Goal: Task Accomplishment & Management: Use online tool/utility

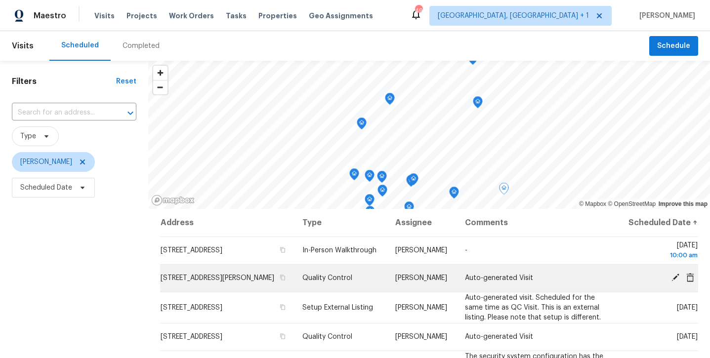
click at [673, 282] on icon at bounding box center [675, 278] width 8 height 8
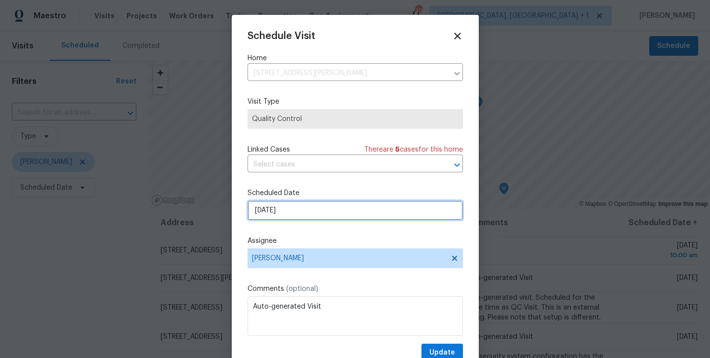
click at [387, 215] on input "10/13/2025" at bounding box center [355, 211] width 215 height 20
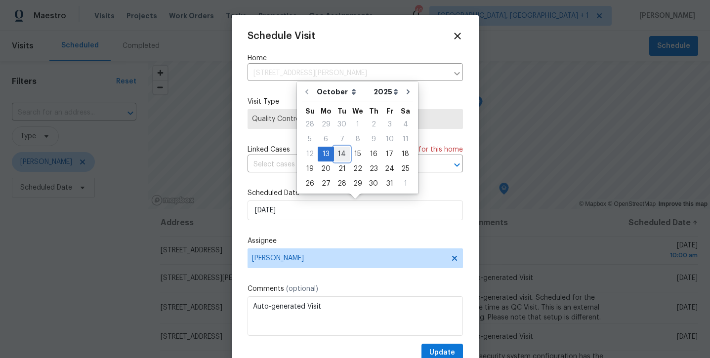
click at [338, 155] on div "14" at bounding box center [342, 154] width 16 height 14
type input "10/14/2025"
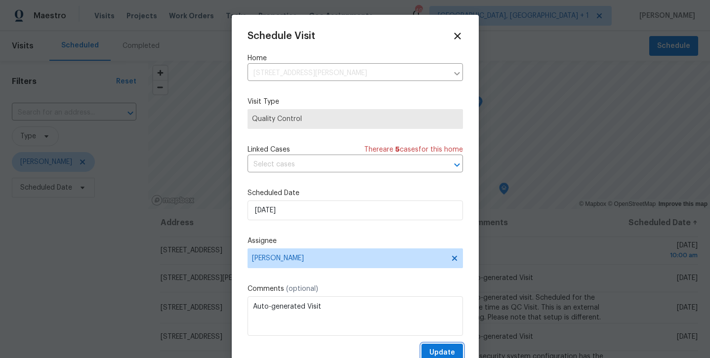
click at [432, 354] on span "Update" at bounding box center [442, 353] width 26 height 12
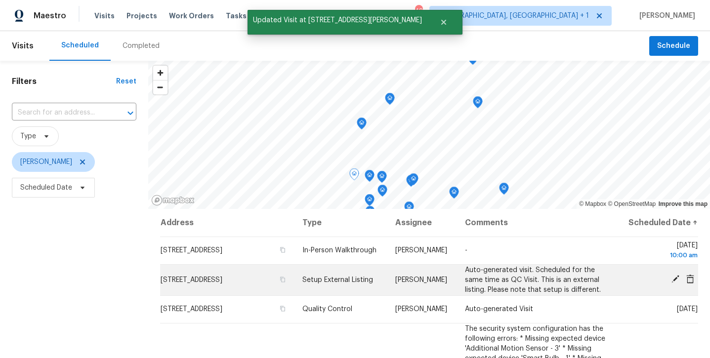
click at [674, 283] on icon at bounding box center [675, 279] width 8 height 8
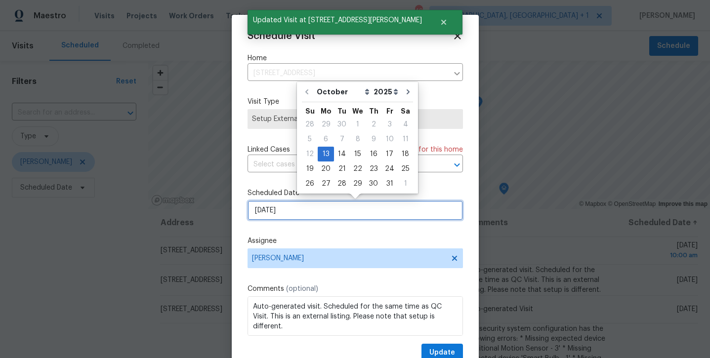
click at [371, 213] on input "10/13/2025" at bounding box center [355, 211] width 215 height 20
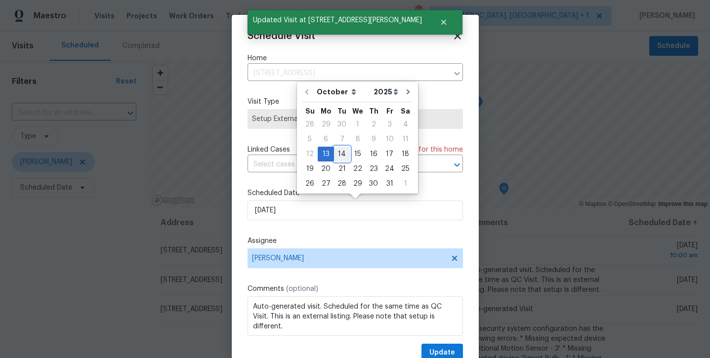
click at [340, 154] on div "14" at bounding box center [342, 154] width 16 height 14
type input "10/14/2025"
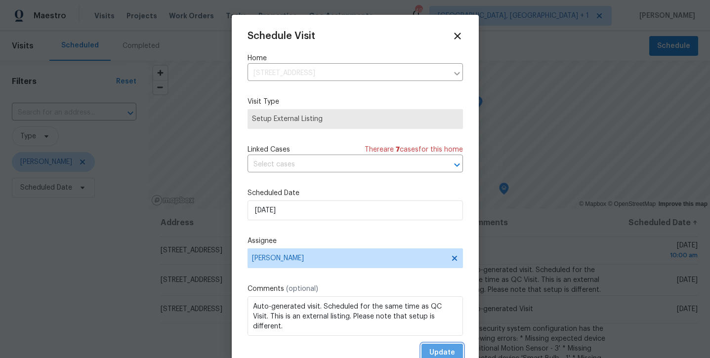
click at [450, 354] on span "Update" at bounding box center [442, 353] width 26 height 12
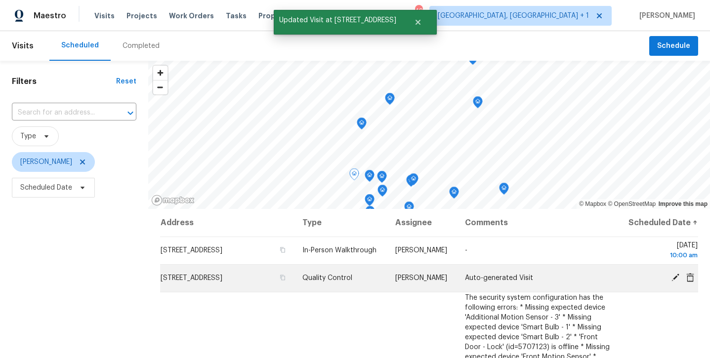
click at [674, 284] on div at bounding box center [662, 278] width 72 height 10
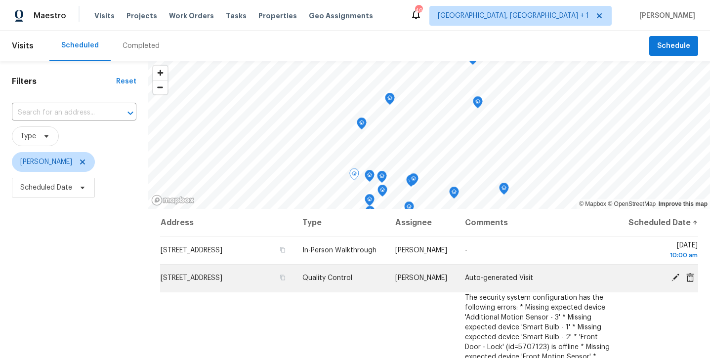
click at [673, 282] on icon at bounding box center [675, 278] width 8 height 8
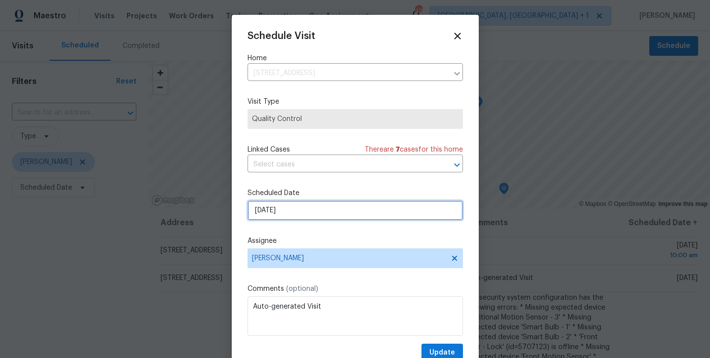
click at [362, 205] on input "10/13/2025" at bounding box center [355, 211] width 215 height 20
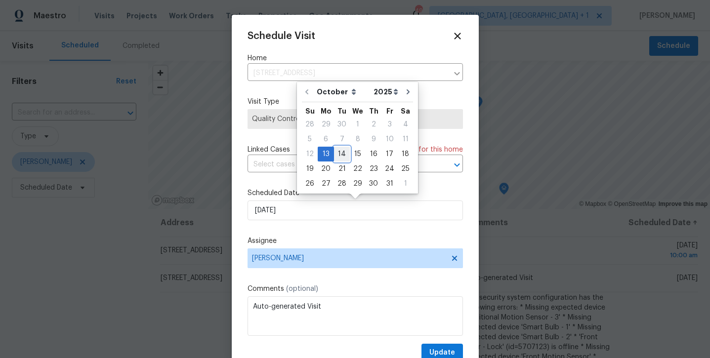
click at [344, 157] on div "14" at bounding box center [342, 154] width 16 height 14
type input "10/14/2025"
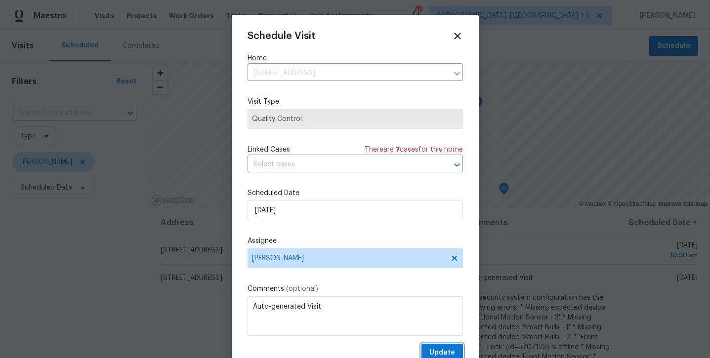
click at [442, 352] on span "Update" at bounding box center [442, 353] width 26 height 12
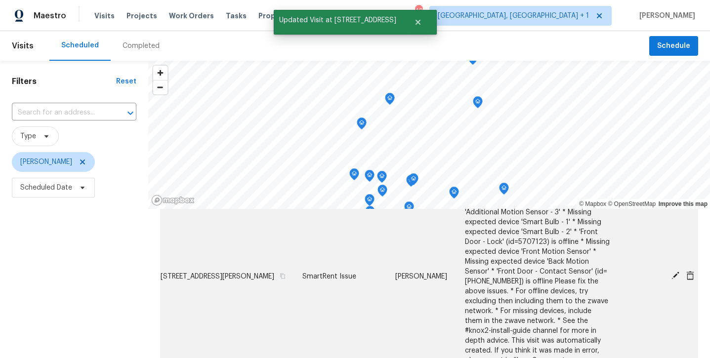
scroll to position [78, 0]
click at [676, 280] on icon at bounding box center [675, 275] width 9 height 9
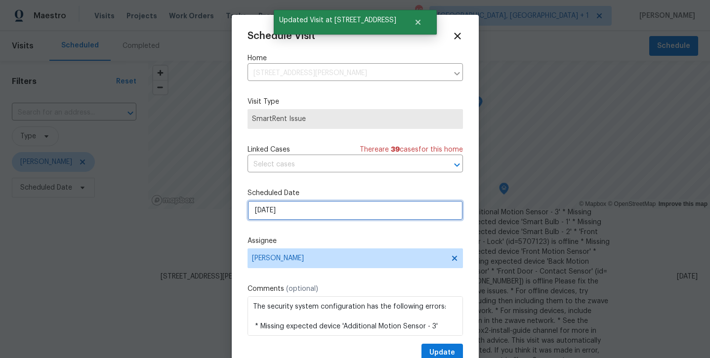
click at [398, 215] on input "10/14/2025" at bounding box center [355, 211] width 215 height 20
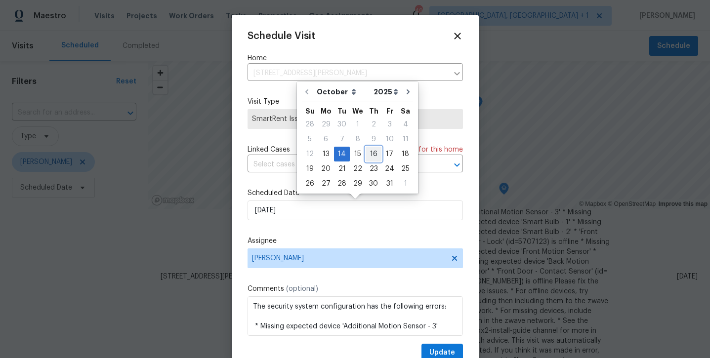
click at [370, 158] on div "16" at bounding box center [374, 154] width 16 height 14
type input "10/16/2025"
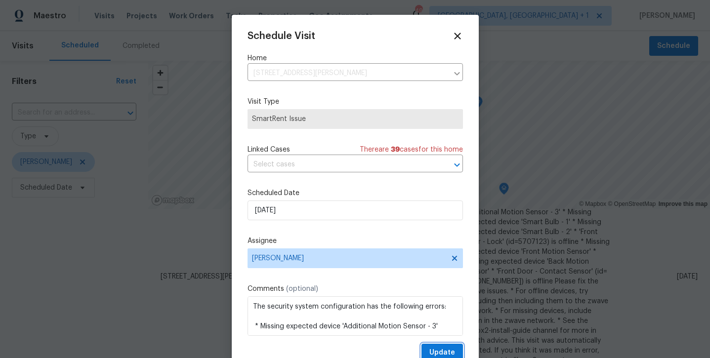
click at [435, 348] on span "Update" at bounding box center [442, 353] width 26 height 12
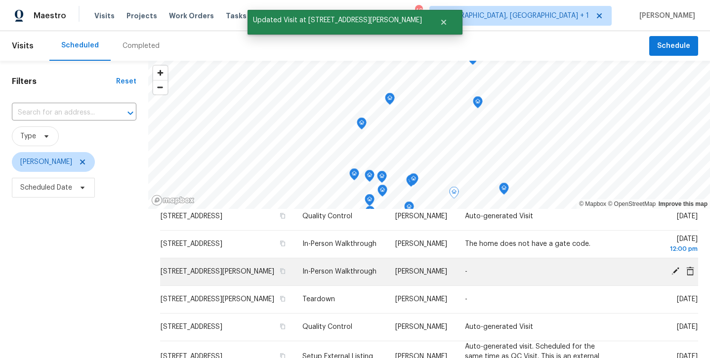
scroll to position [180, 0]
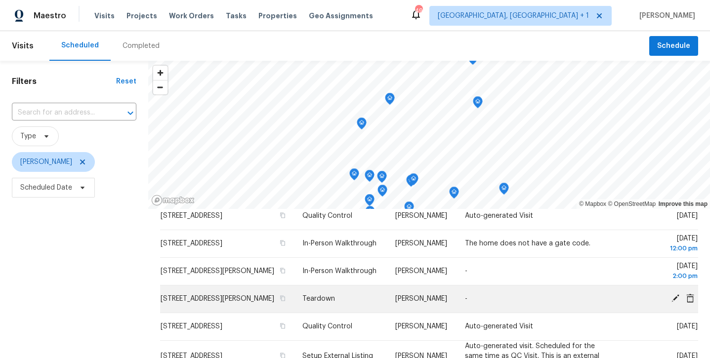
click at [676, 302] on icon at bounding box center [675, 298] width 8 height 8
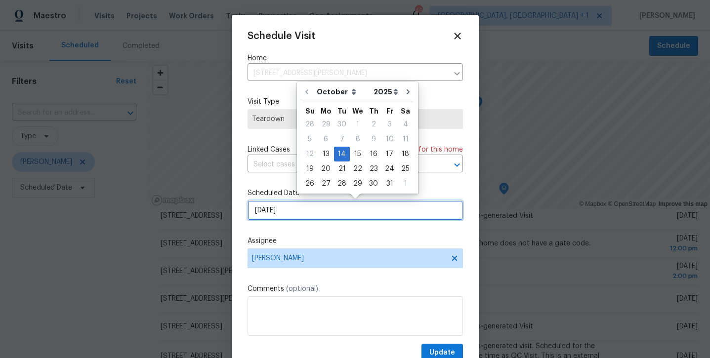
click at [359, 212] on input "10/14/2025" at bounding box center [355, 211] width 215 height 20
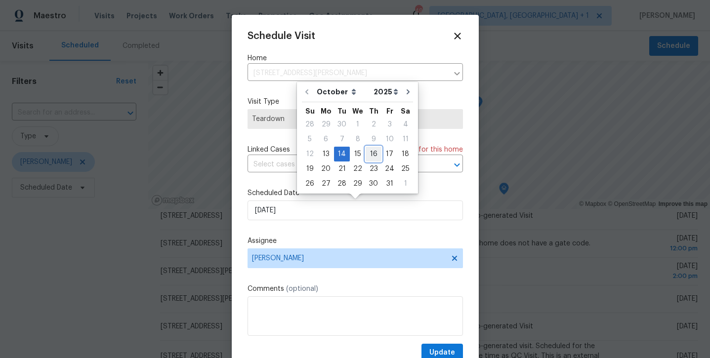
click at [370, 150] on div "16" at bounding box center [374, 154] width 16 height 14
type input "10/16/2025"
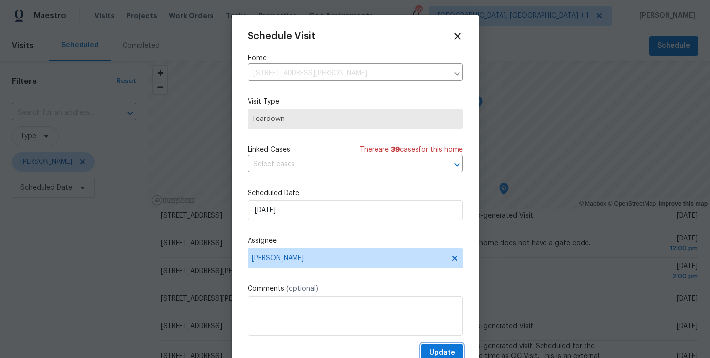
click at [437, 351] on span "Update" at bounding box center [442, 353] width 26 height 12
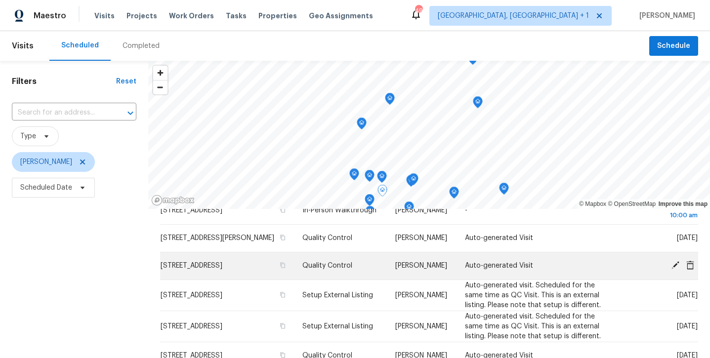
scroll to position [41, 0]
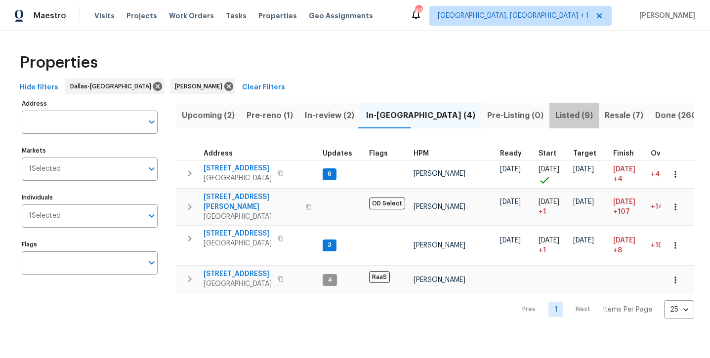
click at [555, 116] on span "Listed (9)" at bounding box center [574, 116] width 38 height 14
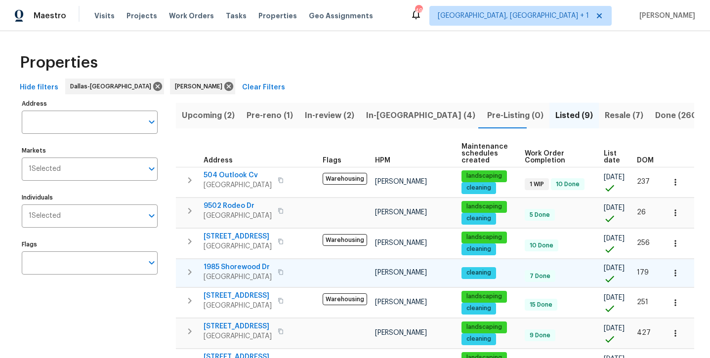
drag, startPoint x: 261, startPoint y: 274, endPoint x: 262, endPoint y: 268, distance: 6.5
click at [262, 268] on div "1985 Shorewood Dr Grapevine, TX 76051" at bounding box center [238, 272] width 68 height 20
click at [382, 120] on span "In-reno (4)" at bounding box center [420, 116] width 109 height 14
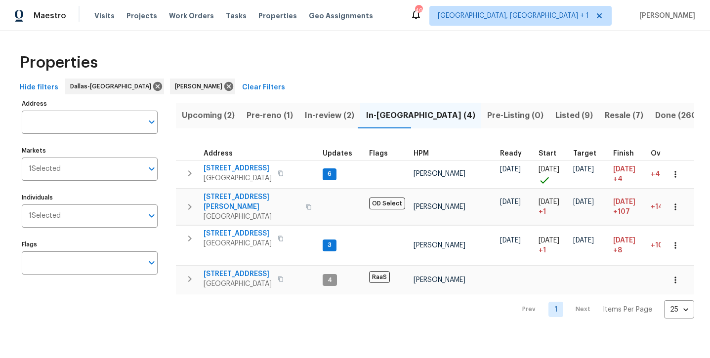
click at [322, 118] on span "In-review (2)" at bounding box center [329, 116] width 49 height 14
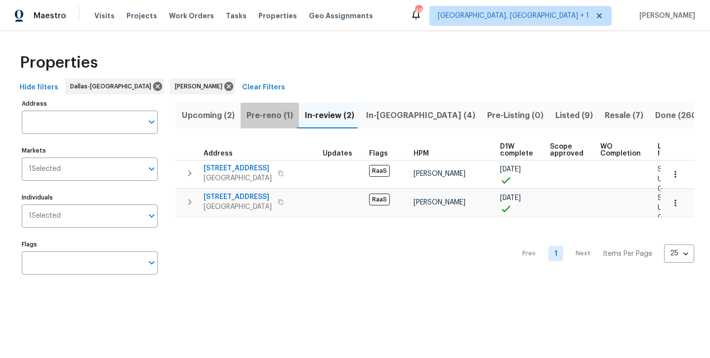
click at [263, 119] on span "Pre-reno (1)" at bounding box center [270, 116] width 46 height 14
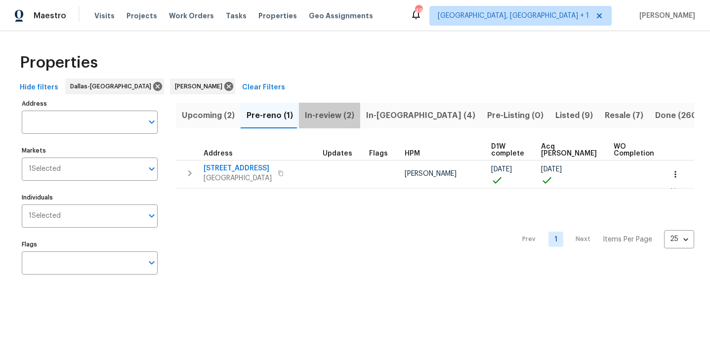
click at [351, 112] on span "In-review (2)" at bounding box center [329, 116] width 49 height 14
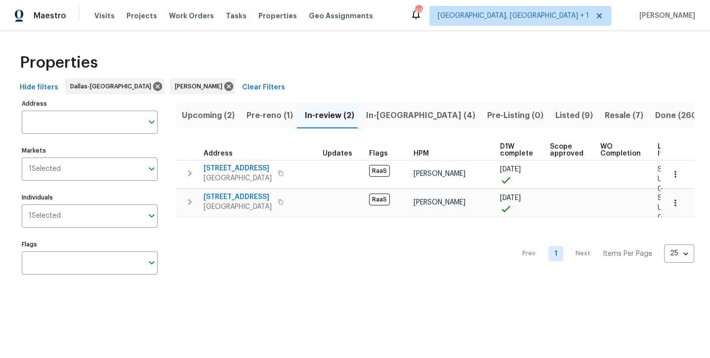
click at [378, 117] on span "In-reno (4)" at bounding box center [420, 116] width 109 height 14
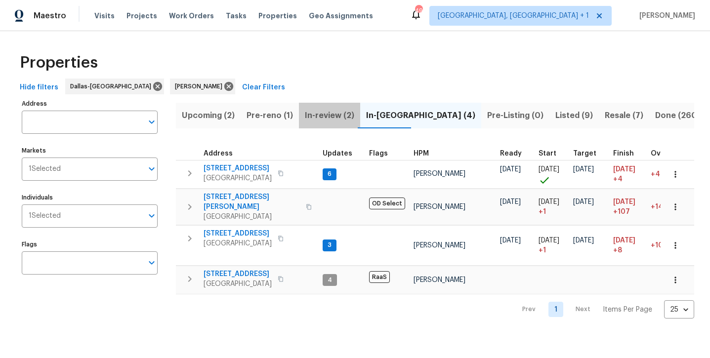
click at [330, 117] on span "In-review (2)" at bounding box center [329, 116] width 49 height 14
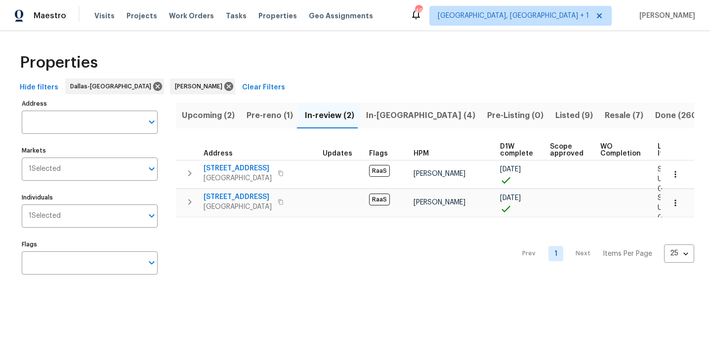
click at [269, 115] on span "Pre-reno (1)" at bounding box center [270, 116] width 46 height 14
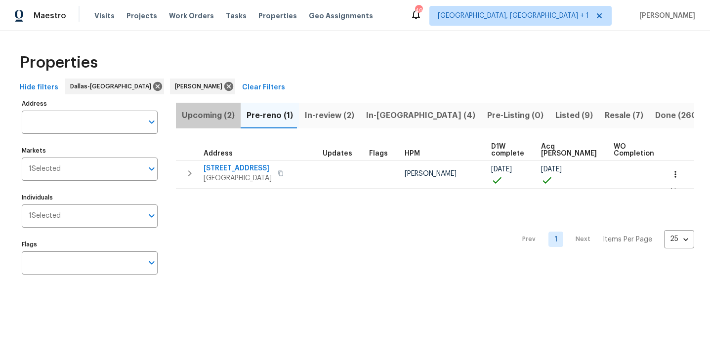
click at [211, 116] on span "Upcoming (2)" at bounding box center [208, 116] width 53 height 14
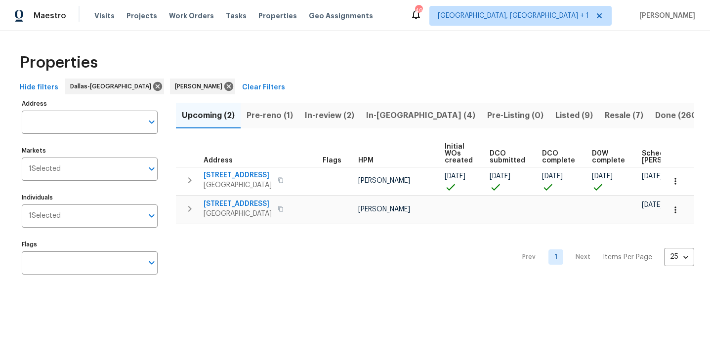
click at [273, 116] on span "Pre-reno (1)" at bounding box center [270, 116] width 46 height 14
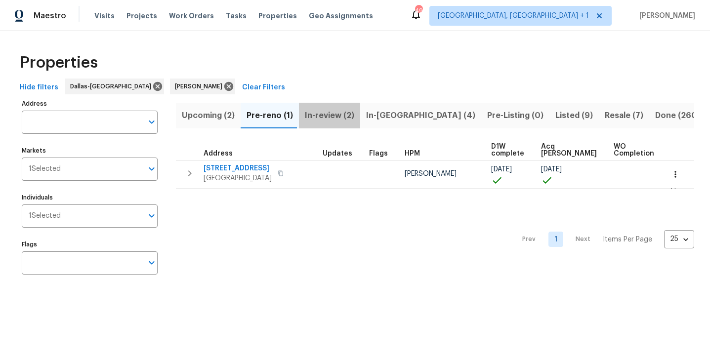
click at [336, 118] on span "In-review (2)" at bounding box center [329, 116] width 49 height 14
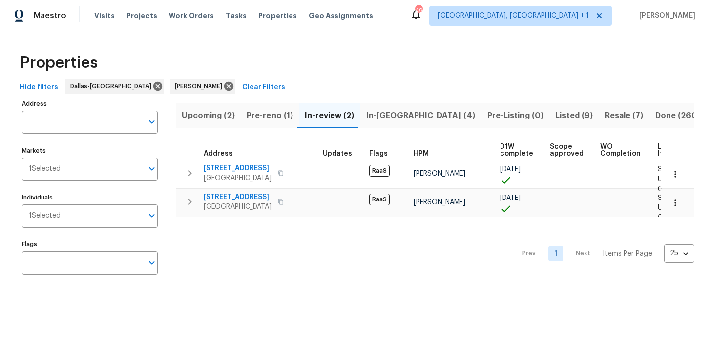
click at [398, 123] on button "In-reno (4)" at bounding box center [420, 116] width 121 height 26
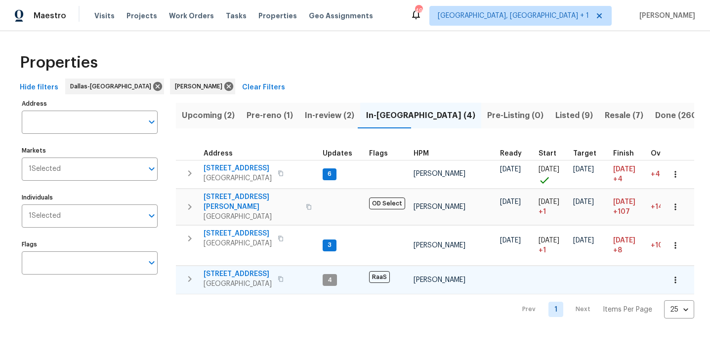
click at [228, 269] on span "2149 Teal Ct" at bounding box center [238, 274] width 68 height 10
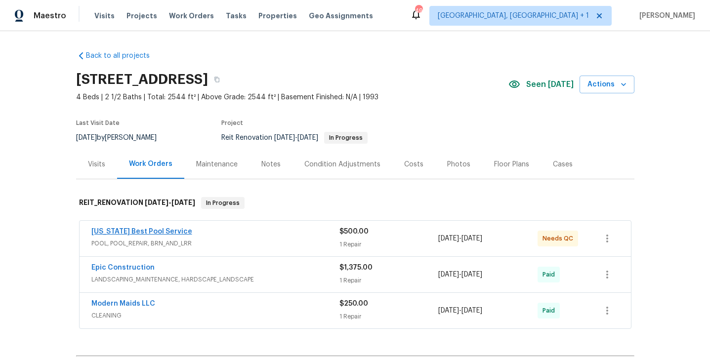
click at [136, 232] on link "Texas Best Pool Service" at bounding box center [141, 231] width 101 height 7
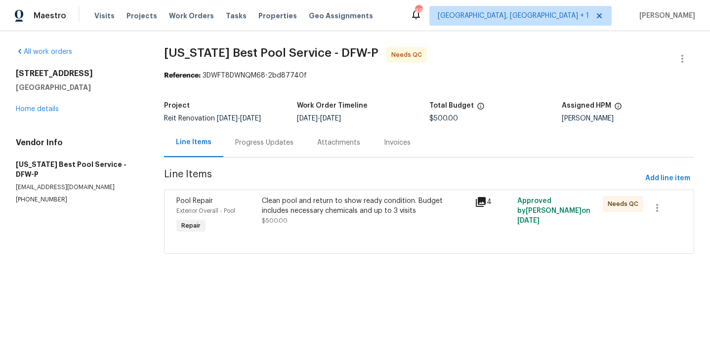
click at [326, 211] on div "Clean pool and return to show ready condition. Budget includes necessary chemic…" at bounding box center [365, 206] width 207 height 20
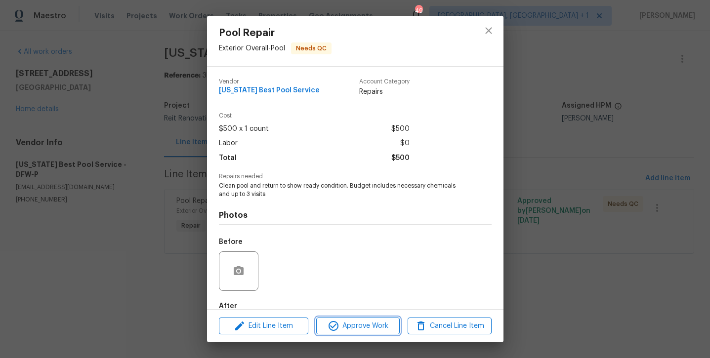
click at [357, 327] on span "Approve Work" at bounding box center [358, 326] width 78 height 12
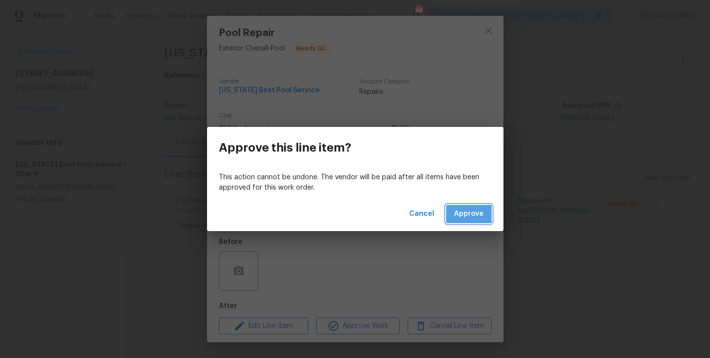
click at [464, 213] on span "Approve" at bounding box center [469, 214] width 30 height 12
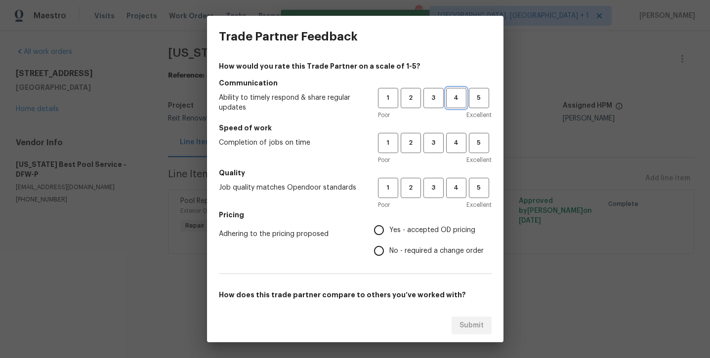
click at [456, 103] on span "4" at bounding box center [456, 97] width 18 height 11
click at [456, 135] on button "4" at bounding box center [456, 143] width 20 height 20
click at [455, 185] on span "4" at bounding box center [456, 187] width 18 height 11
click at [435, 229] on span "Yes - accepted OD pricing" at bounding box center [432, 230] width 86 height 10
click at [389, 229] on input "Yes - accepted OD pricing" at bounding box center [379, 230] width 21 height 21
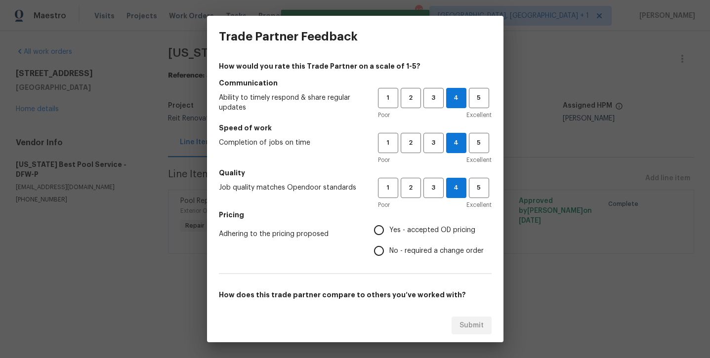
radio input "true"
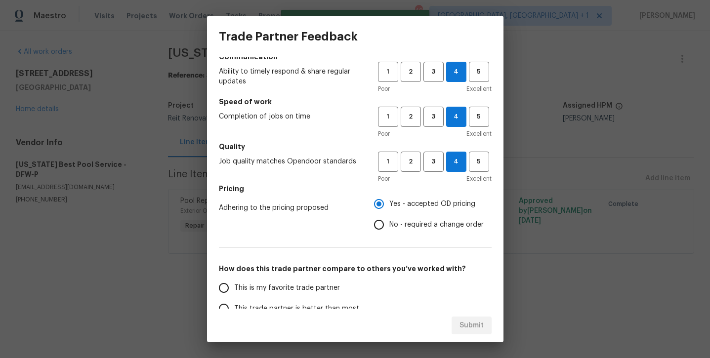
click at [293, 282] on label "This is my favorite trade partner" at bounding box center [291, 288] width 156 height 21
click at [234, 282] on input "This is my favorite trade partner" at bounding box center [223, 288] width 21 height 21
click at [472, 324] on span "Submit" at bounding box center [471, 326] width 24 height 12
radio input "true"
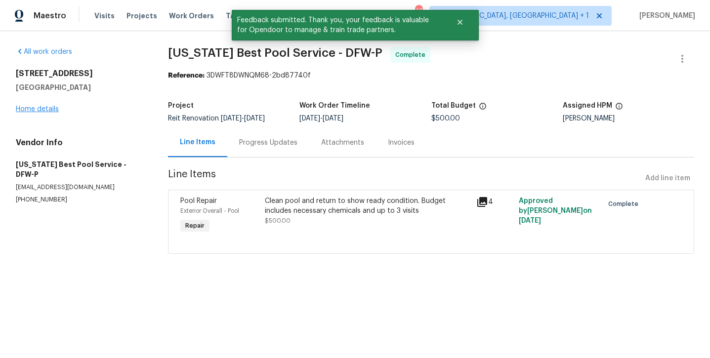
click at [24, 106] on link "Home details" at bounding box center [37, 109] width 43 height 7
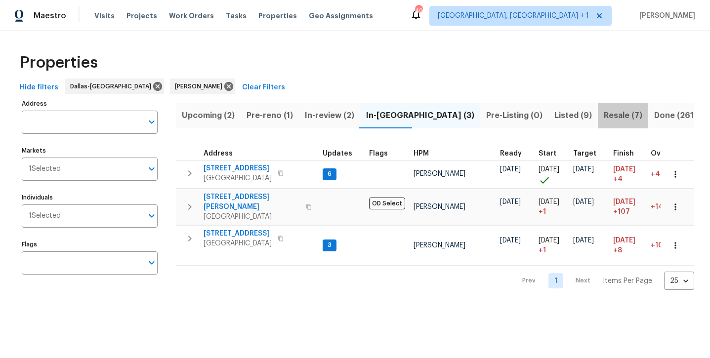
click at [604, 121] on span "Resale (7)" at bounding box center [623, 116] width 39 height 14
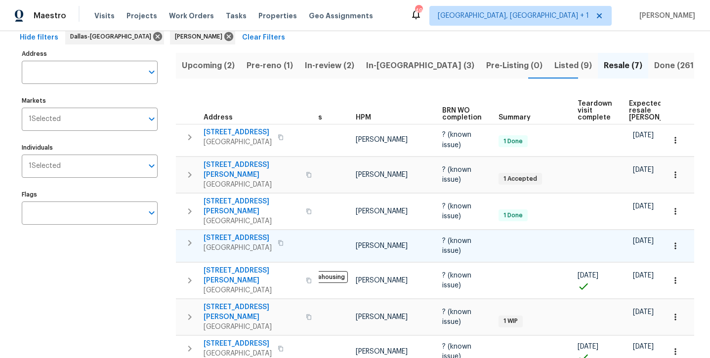
scroll to position [69, 0]
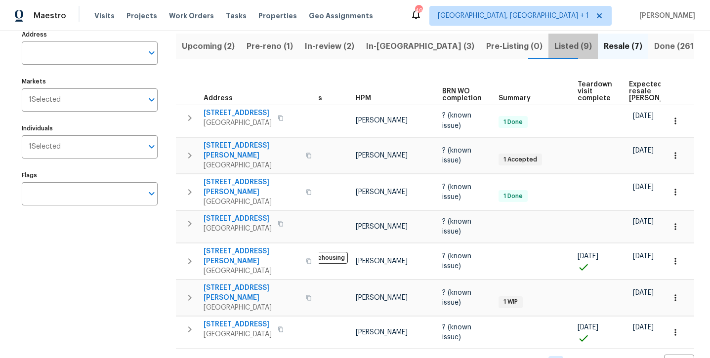
click at [554, 50] on span "Listed (9)" at bounding box center [573, 47] width 38 height 14
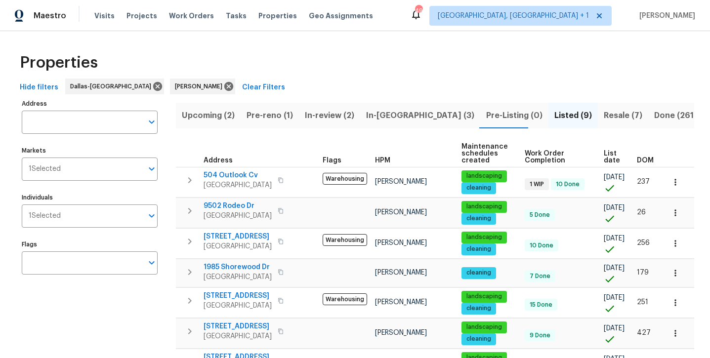
click at [381, 118] on span "In-[GEOGRAPHIC_DATA] (3)" at bounding box center [420, 116] width 108 height 14
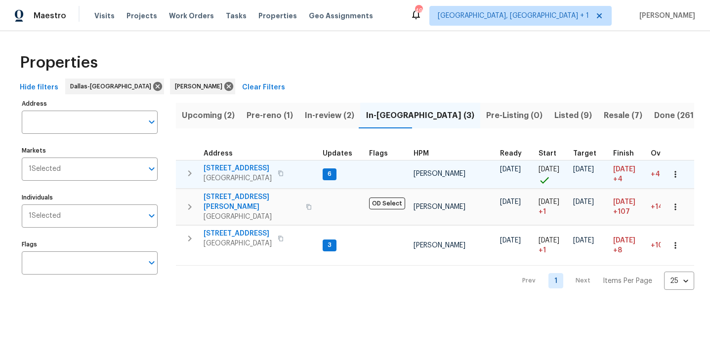
click at [231, 168] on span "[STREET_ADDRESS]" at bounding box center [238, 169] width 68 height 10
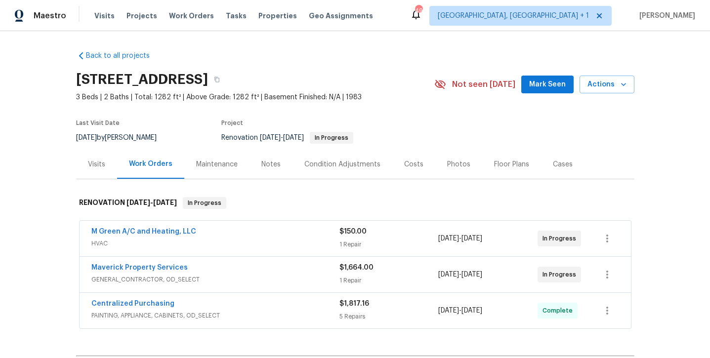
click at [530, 85] on button "Mark Seen" at bounding box center [547, 85] width 52 height 18
click at [265, 165] on div "Notes" at bounding box center [270, 165] width 19 height 10
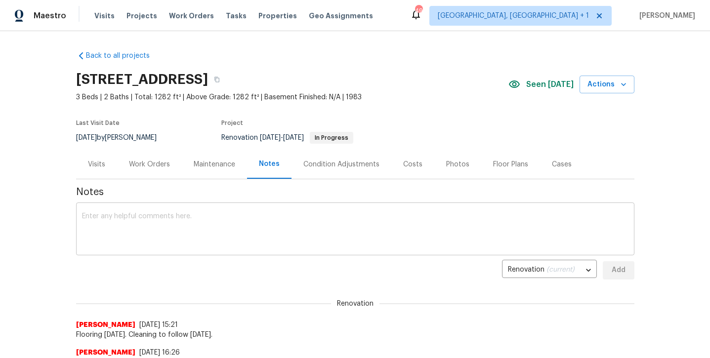
click at [221, 230] on textarea at bounding box center [355, 230] width 546 height 35
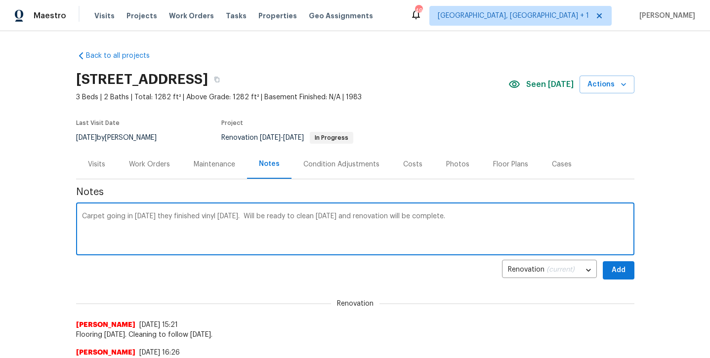
type textarea "Carpet going in tomorrow they finished vinyl today. Will be ready to clean on W…"
click at [625, 262] on button "Add" at bounding box center [619, 270] width 32 height 18
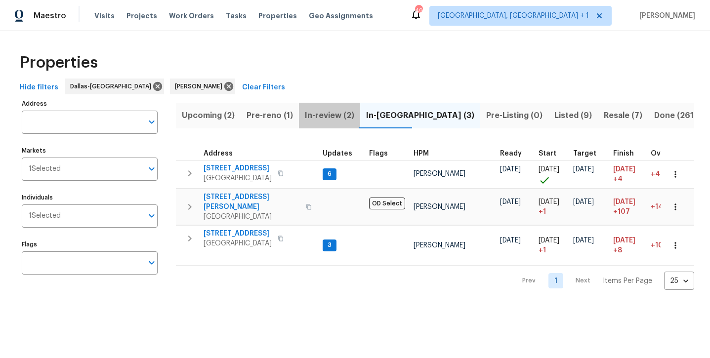
click at [338, 117] on span "In-review (2)" at bounding box center [329, 116] width 49 height 14
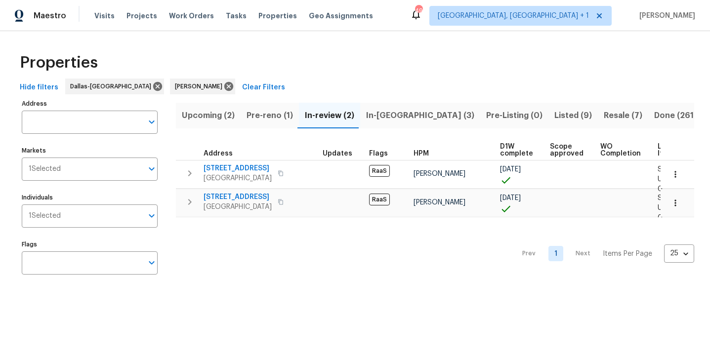
click at [279, 114] on span "Pre-reno (1)" at bounding box center [270, 116] width 46 height 14
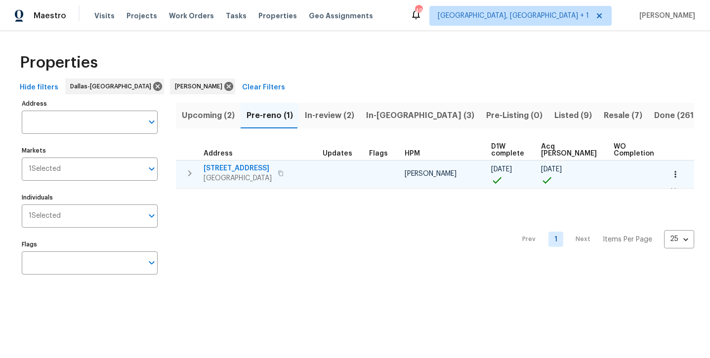
click at [238, 167] on span "6840 N Park Dr" at bounding box center [238, 169] width 68 height 10
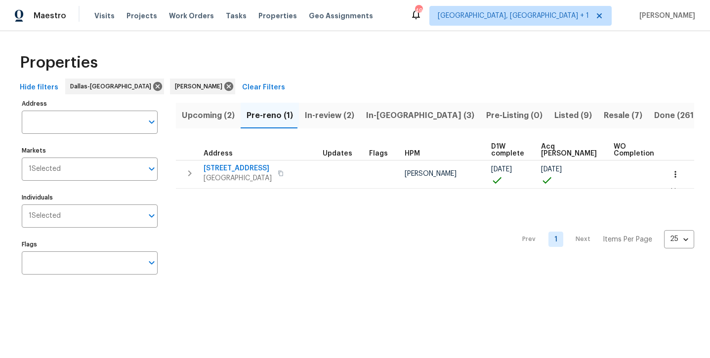
click at [554, 115] on span "Listed (9)" at bounding box center [573, 116] width 38 height 14
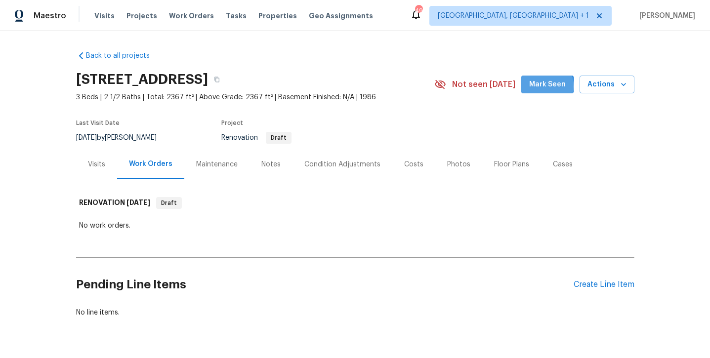
click at [535, 86] on span "Mark Seen" at bounding box center [547, 85] width 37 height 12
click at [275, 167] on div "Notes" at bounding box center [270, 165] width 19 height 10
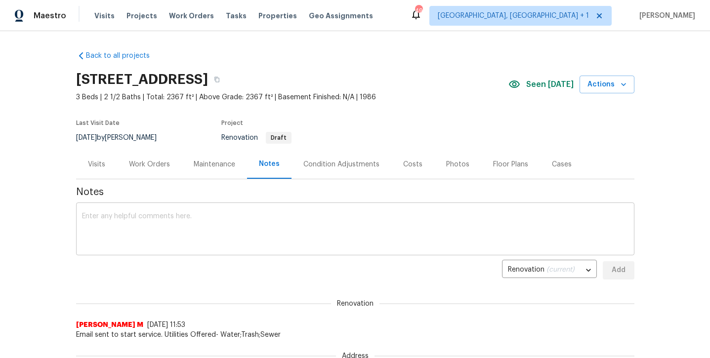
click at [229, 225] on textarea at bounding box center [355, 230] width 546 height 35
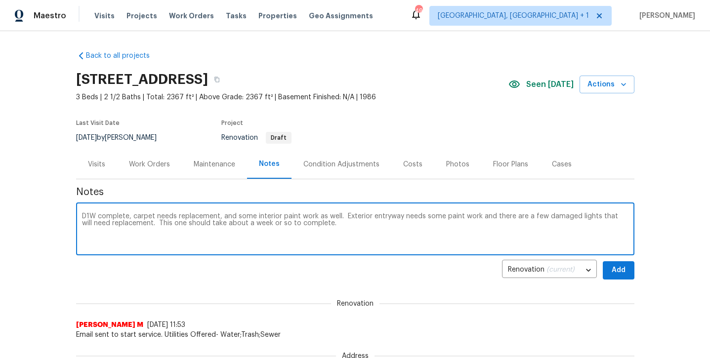
type textarea "D1W complete, carpet needs replacement, and some interior paint work as well. E…"
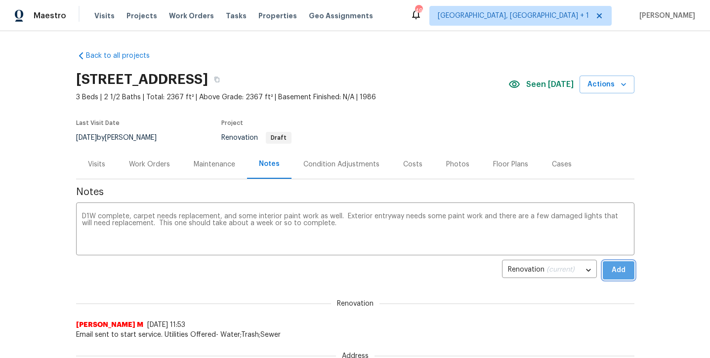
click at [616, 272] on span "Add" at bounding box center [619, 270] width 16 height 12
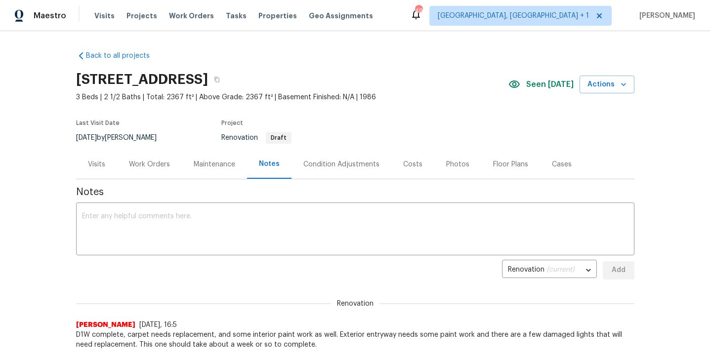
click at [153, 171] on div "Work Orders" at bounding box center [149, 164] width 65 height 29
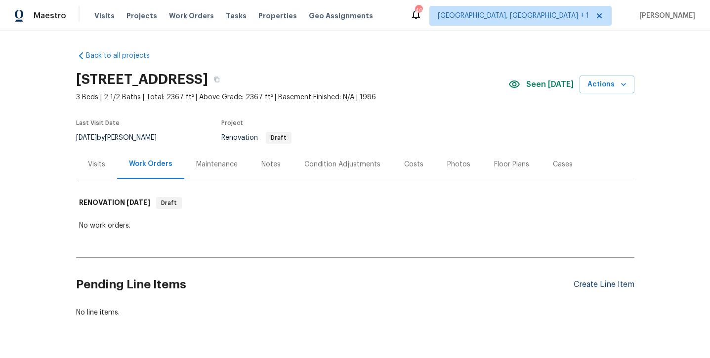
click at [601, 286] on div "Create Line Item" at bounding box center [604, 284] width 61 height 9
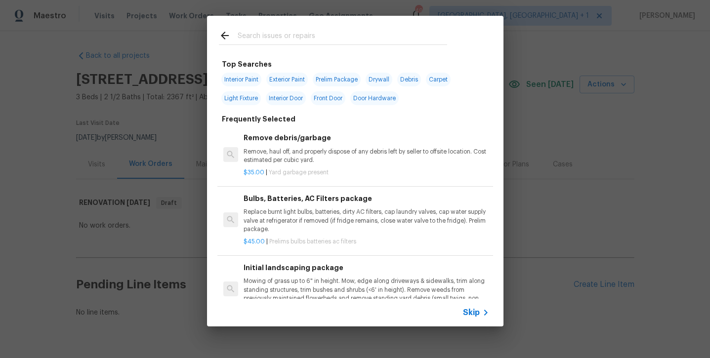
click at [250, 78] on span "Interior Paint" at bounding box center [241, 80] width 40 height 14
type input "Interior Paint"
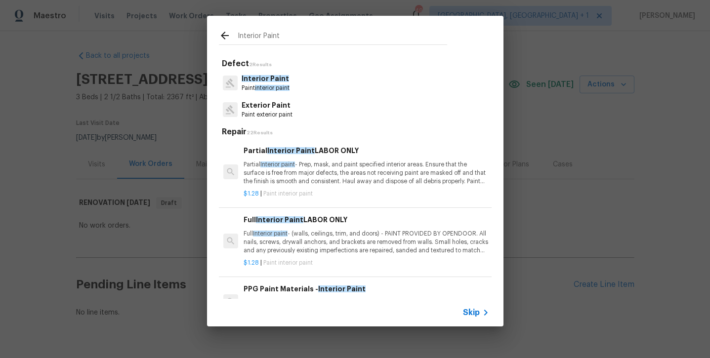
click at [321, 228] on div "Full Interior Paint LABOR ONLY Full Interior paint - (walls, ceilings, trim, an…" at bounding box center [366, 234] width 245 height 41
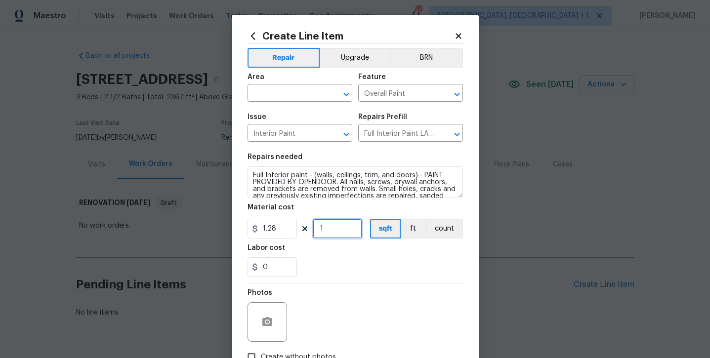
click at [330, 226] on input "1" at bounding box center [337, 229] width 49 height 20
type input "2367"
click at [330, 275] on div "0" at bounding box center [355, 267] width 215 height 20
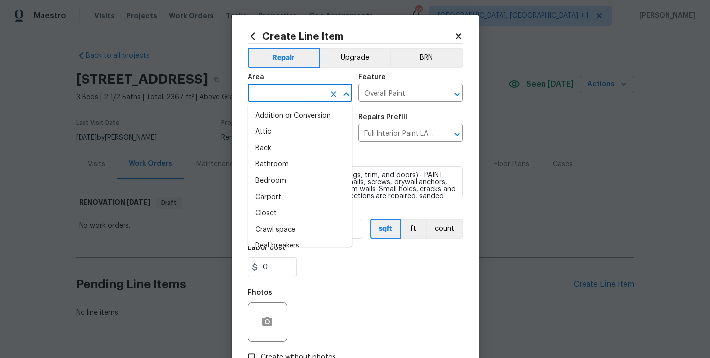
click at [293, 94] on input "text" at bounding box center [286, 93] width 77 height 15
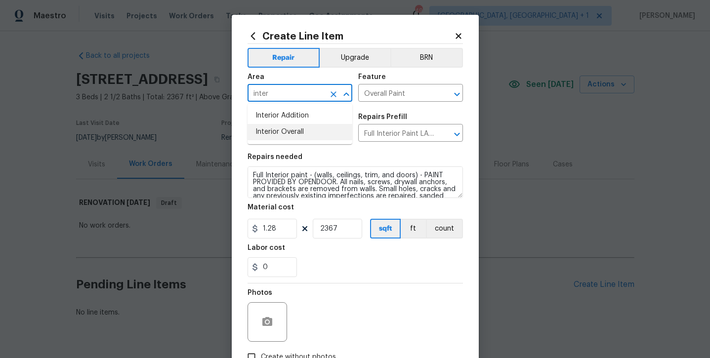
click at [295, 132] on li "Interior Overall" at bounding box center [300, 132] width 105 height 16
type input "Interior Overall"
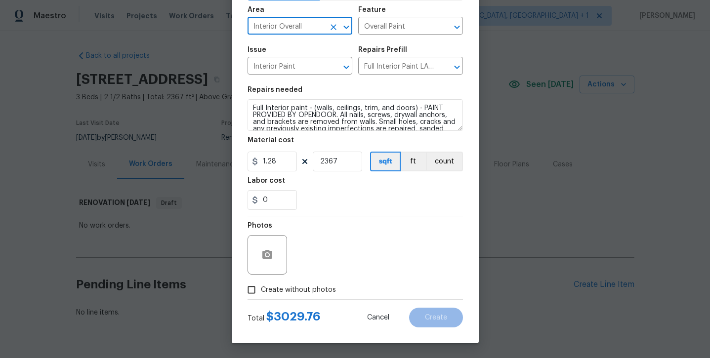
scroll to position [67, 0]
click at [297, 292] on span "Create without photos" at bounding box center [298, 290] width 75 height 10
click at [261, 292] on input "Create without photos" at bounding box center [251, 290] width 19 height 19
checkbox input "true"
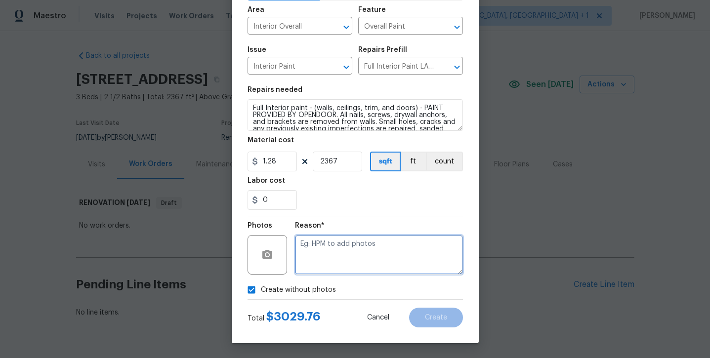
click at [339, 235] on textarea at bounding box center [379, 255] width 168 height 40
type textarea "will add later"
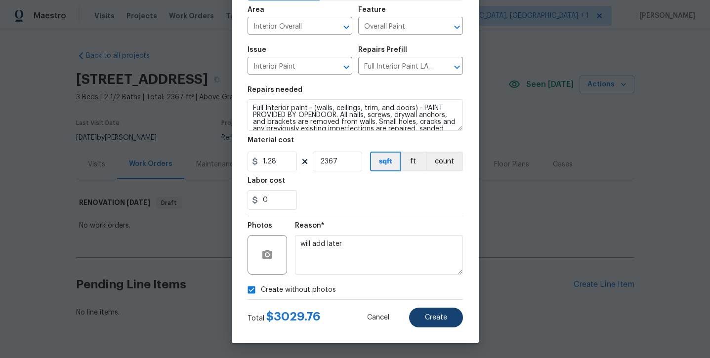
click at [432, 319] on span "Create" at bounding box center [436, 317] width 22 height 7
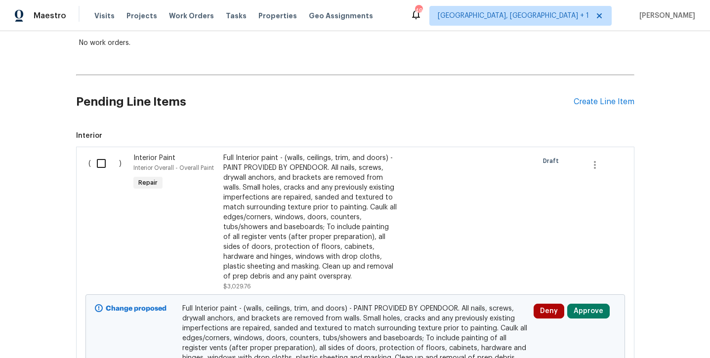
scroll to position [182, 0]
click at [612, 105] on div "Create Line Item" at bounding box center [604, 102] width 61 height 9
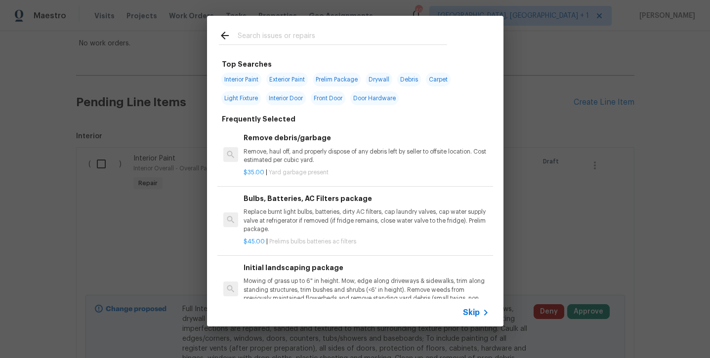
click at [327, 40] on input "text" at bounding box center [342, 37] width 209 height 15
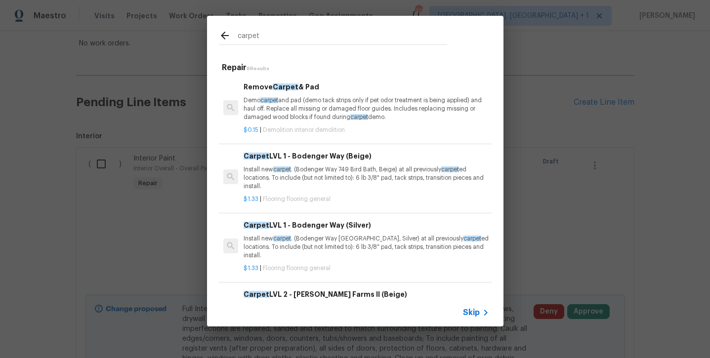
type input "carpet"
click at [303, 167] on p "Install new carpet . (Bodenger Way 749 Bird Bath, Beige) at all previously carp…" at bounding box center [366, 178] width 245 height 25
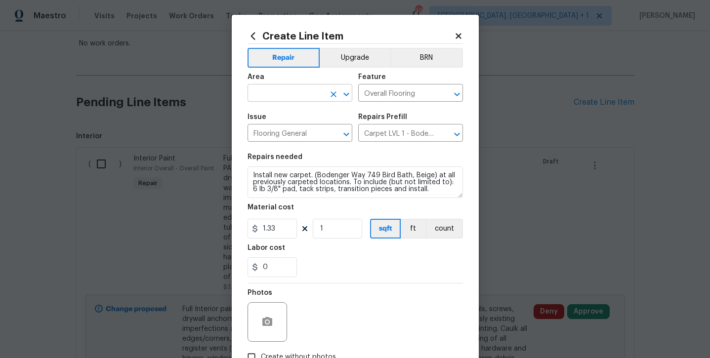
click at [282, 98] on input "text" at bounding box center [286, 93] width 77 height 15
click at [292, 130] on li "Interior Overall" at bounding box center [300, 132] width 105 height 16
type input "Interior Overall"
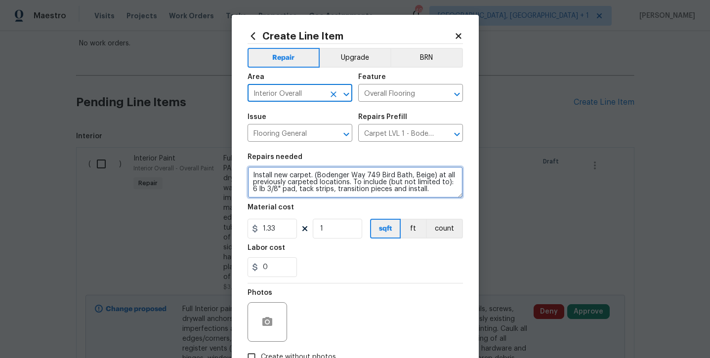
click at [427, 188] on textarea "Install new carpet. (Bodenger Way 749 Bird Bath, Beige) at all previously carpe…" at bounding box center [355, 183] width 215 height 32
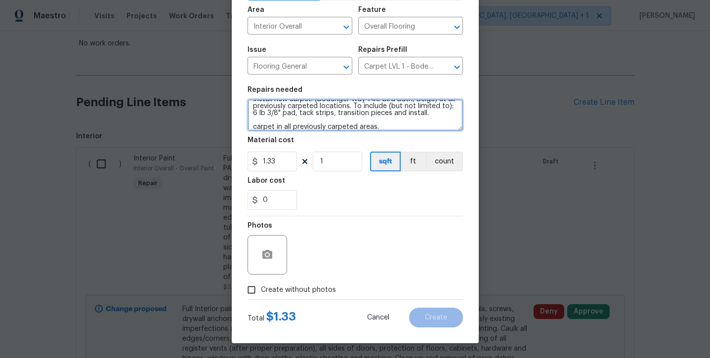
type textarea "Install new carpet. (Bodenger Way 749 Bird Bath, Beige) at all previously carpe…"
click at [321, 280] on div "Photos" at bounding box center [355, 248] width 215 height 64
click at [321, 292] on span "Create without photos" at bounding box center [298, 290] width 75 height 10
click at [261, 292] on input "Create without photos" at bounding box center [251, 290] width 19 height 19
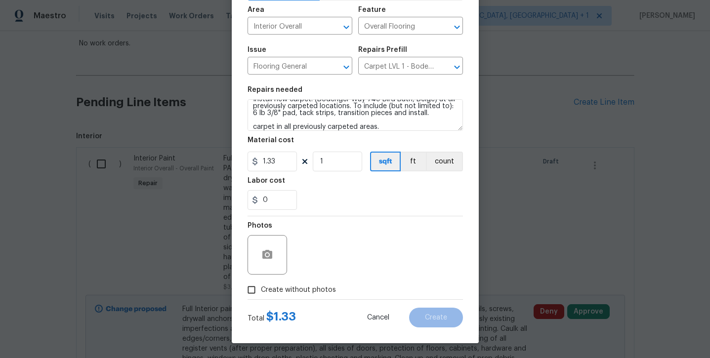
checkbox input "true"
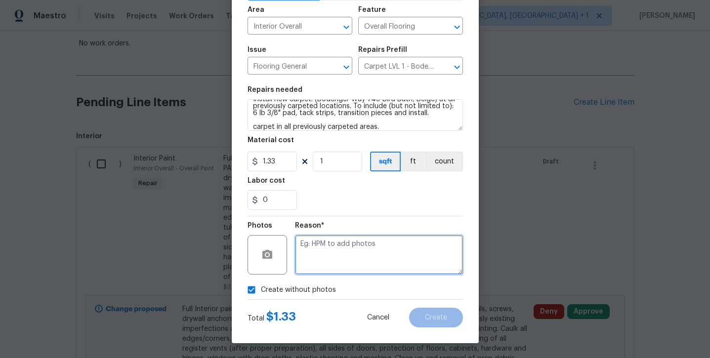
click at [333, 259] on textarea at bounding box center [379, 255] width 168 height 40
type textarea "will add later"
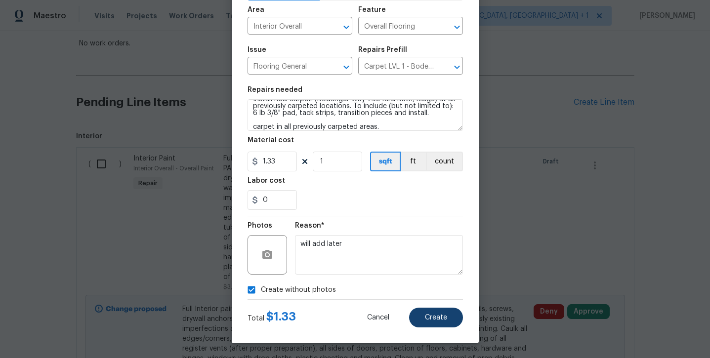
click at [424, 323] on button "Create" at bounding box center [436, 318] width 54 height 20
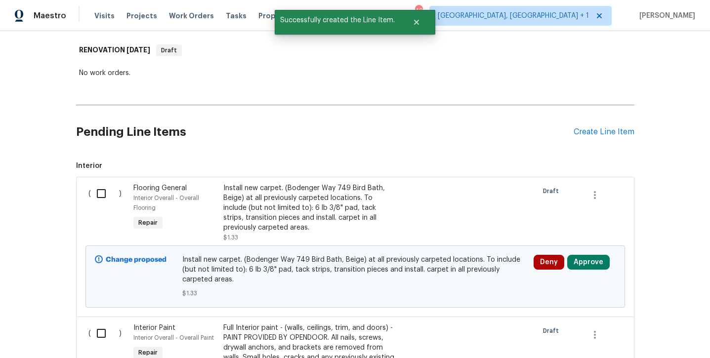
scroll to position [58, 0]
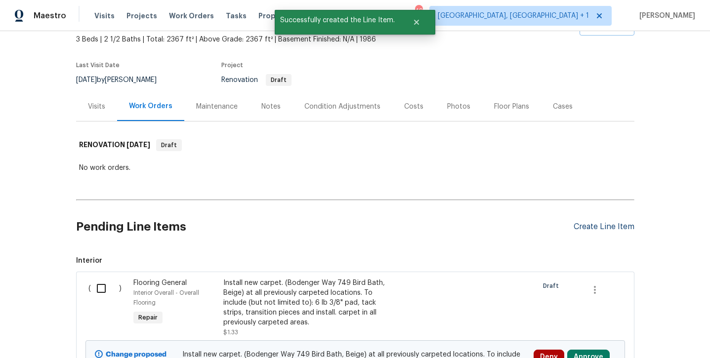
click at [575, 226] on div "Create Line Item" at bounding box center [604, 226] width 61 height 9
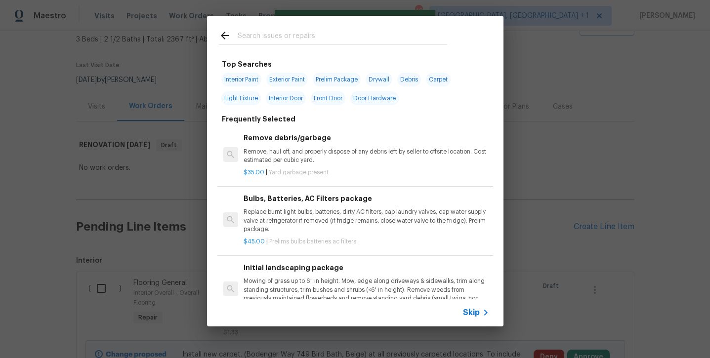
click at [272, 41] on input "text" at bounding box center [342, 37] width 209 height 15
click at [271, 38] on input "text" at bounding box center [342, 37] width 209 height 15
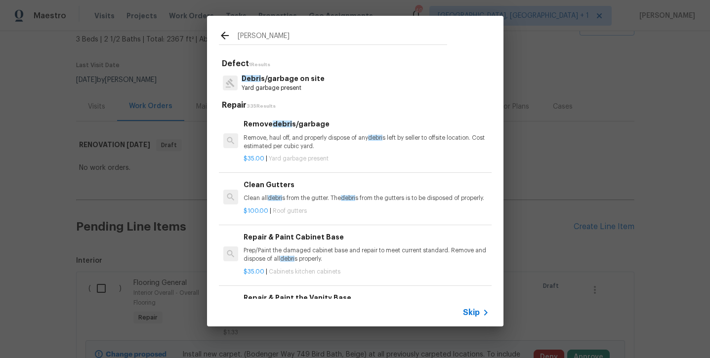
type input "Debra"
drag, startPoint x: 271, startPoint y: 38, endPoint x: 277, endPoint y: 130, distance: 93.0
click at [277, 130] on div "Remove debri s/garbage Remove, haul off, and properly dispose of any debri s le…" at bounding box center [366, 135] width 245 height 32
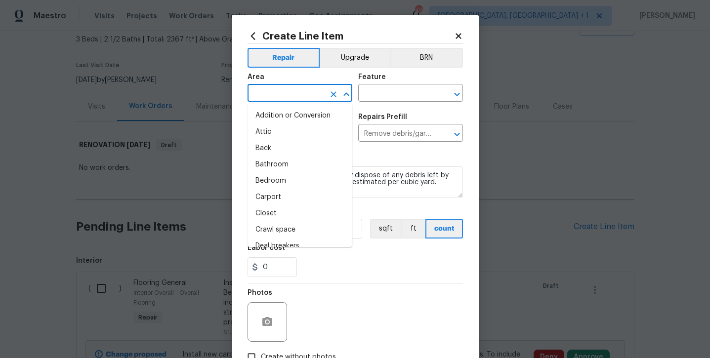
click at [278, 99] on input "text" at bounding box center [286, 93] width 77 height 15
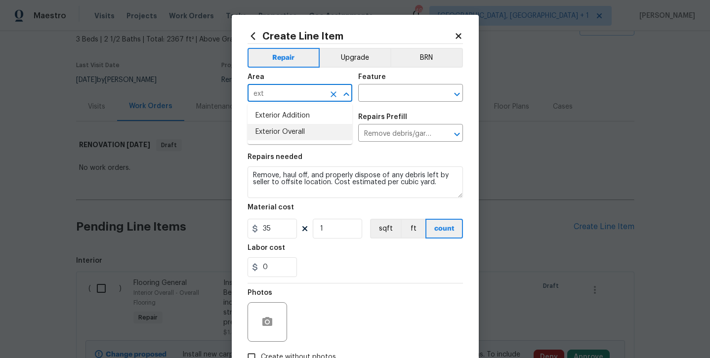
click at [292, 138] on li "Exterior Overall" at bounding box center [300, 132] width 105 height 16
type input "Exterior Overall"
click at [371, 93] on input "text" at bounding box center [396, 93] width 77 height 15
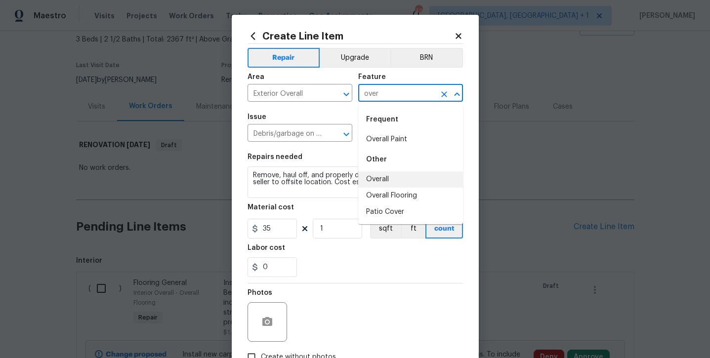
click at [381, 180] on li "Overall" at bounding box center [410, 179] width 105 height 16
type input "Overall"
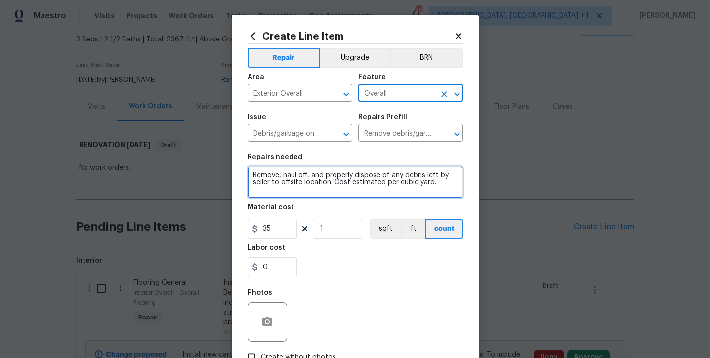
click at [445, 192] on textarea "Remove, haul off, and properly dispose of any debris left by seller to offsite …" at bounding box center [355, 183] width 215 height 32
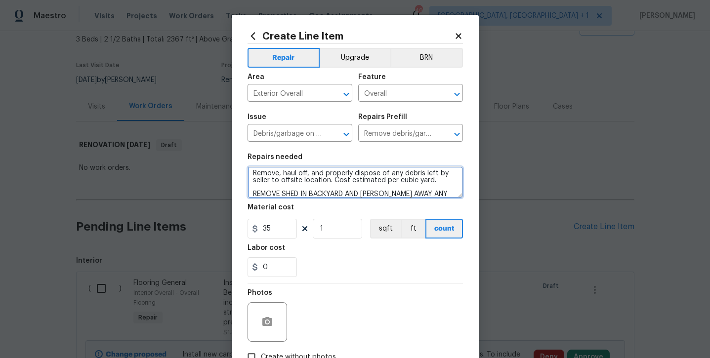
scroll to position [14, 0]
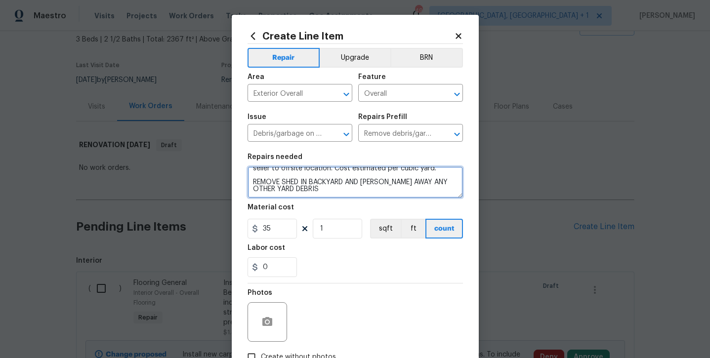
type textarea "Remove, haul off, and properly dispose of any debris left by seller to offsite …"
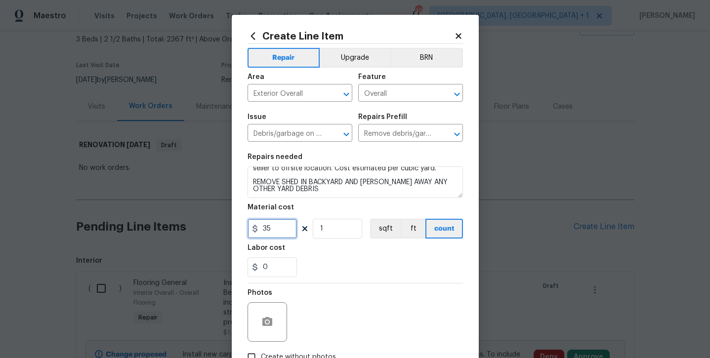
click at [281, 226] on input "35" at bounding box center [272, 229] width 49 height 20
type input "1000"
click at [321, 253] on div "Labor cost" at bounding box center [355, 251] width 215 height 13
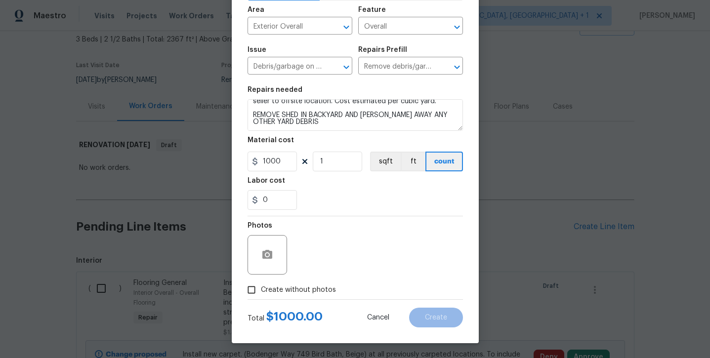
click at [307, 292] on span "Create without photos" at bounding box center [298, 290] width 75 height 10
click at [261, 292] on input "Create without photos" at bounding box center [251, 290] width 19 height 19
checkbox input "true"
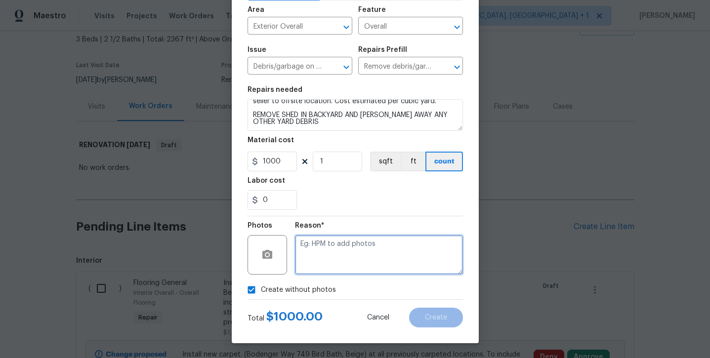
click at [329, 251] on textarea at bounding box center [379, 255] width 168 height 40
type textarea "will add later"
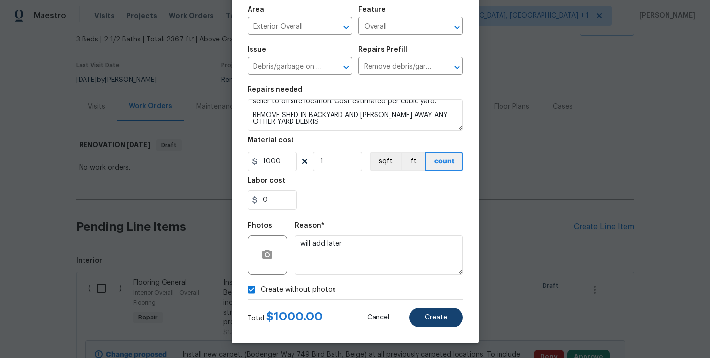
click at [420, 315] on button "Create" at bounding box center [436, 318] width 54 height 20
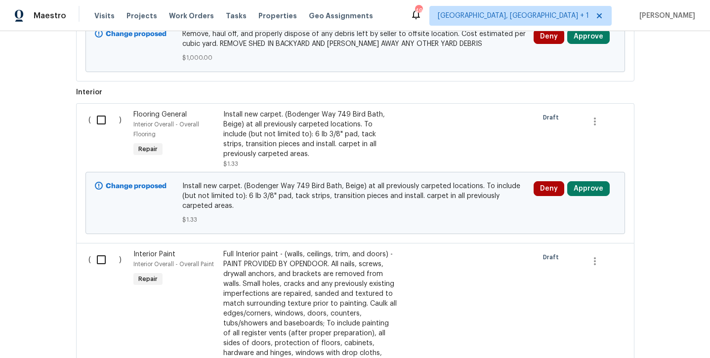
scroll to position [362, 0]
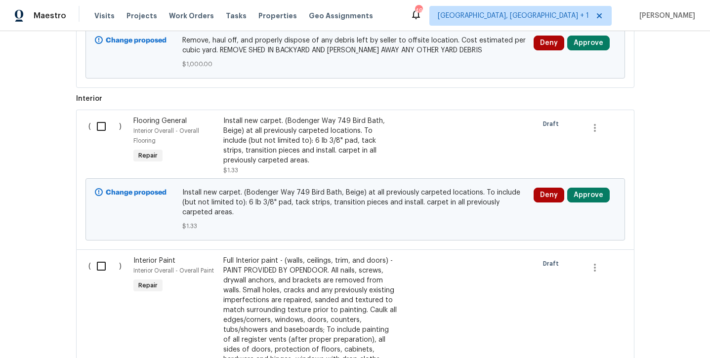
click at [105, 265] on input "checkbox" at bounding box center [105, 266] width 28 height 21
checkbox input "true"
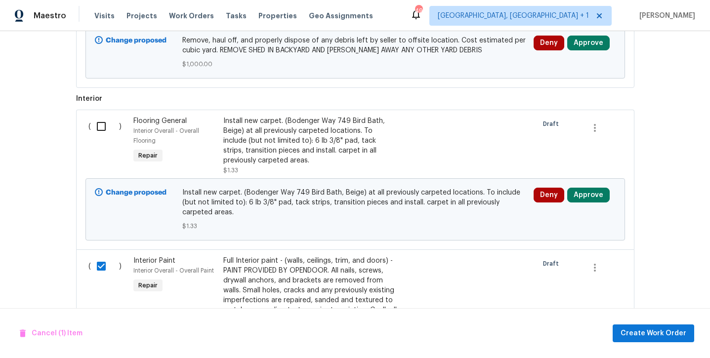
click at [105, 125] on input "checkbox" at bounding box center [105, 126] width 28 height 21
checkbox input "true"
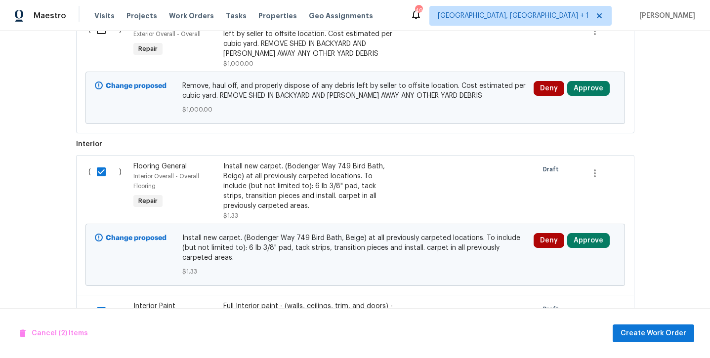
click at [99, 31] on div "Maestro Visits Projects Work Orders Tasks Properties Geo Assignments 49 Albuque…" at bounding box center [355, 15] width 710 height 31
click at [102, 34] on input "checkbox" at bounding box center [105, 29] width 28 height 21
checkbox input "true"
click at [636, 341] on button "Create Work Order" at bounding box center [654, 334] width 82 height 18
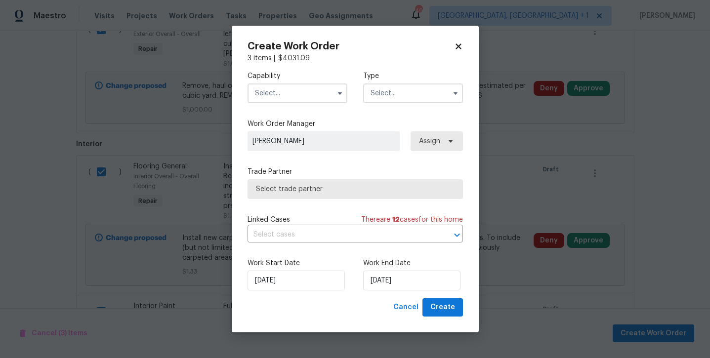
click at [293, 91] on input "text" at bounding box center [298, 93] width 100 height 20
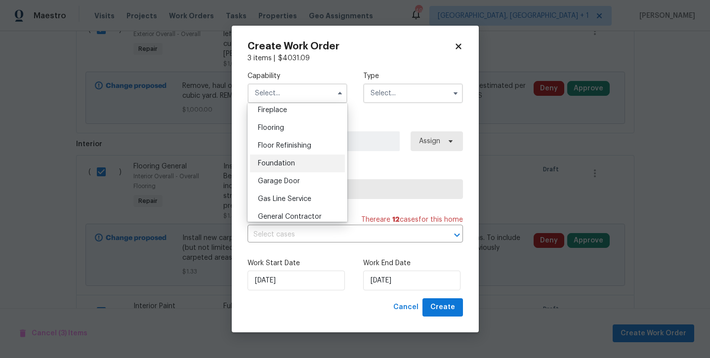
scroll to position [398, 0]
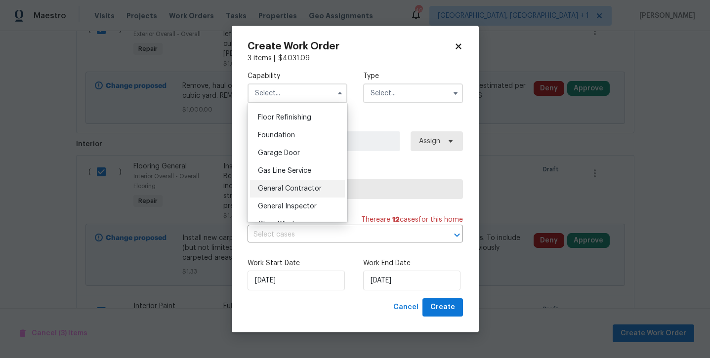
click at [292, 197] on div "General Contractor" at bounding box center [297, 189] width 95 height 18
type input "General Contractor"
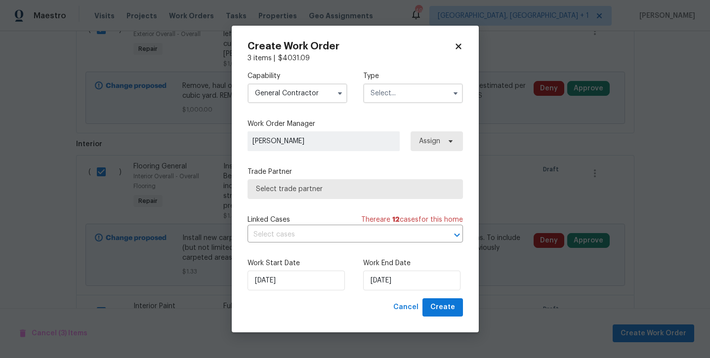
click at [377, 97] on input "text" at bounding box center [413, 93] width 100 height 20
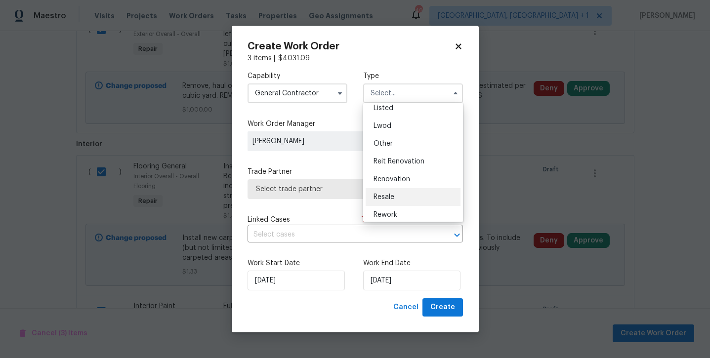
scroll to position [96, 0]
click at [400, 182] on div "Renovation" at bounding box center [413, 179] width 95 height 18
type input "Renovation"
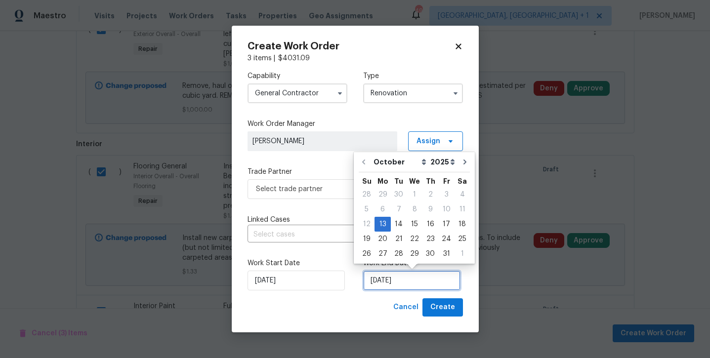
click at [412, 281] on input "10/13/2025" at bounding box center [411, 281] width 97 height 20
click at [409, 243] on div "22" at bounding box center [415, 239] width 16 height 14
type input "10/22/2025"
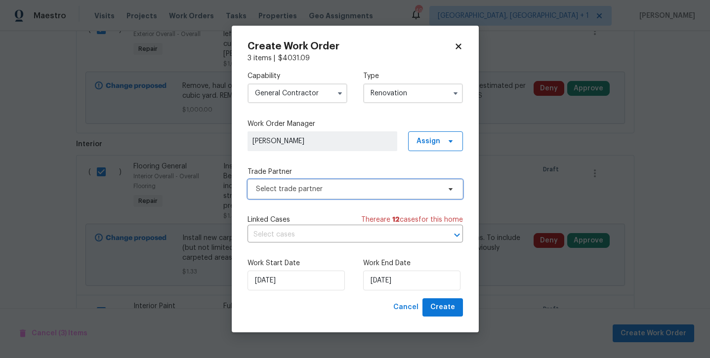
click at [317, 194] on span "Select trade partner" at bounding box center [348, 189] width 184 height 10
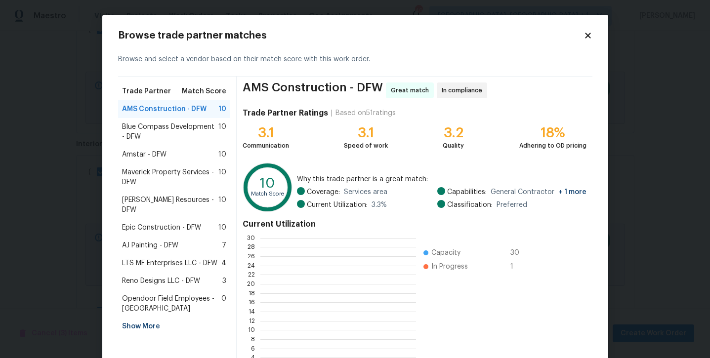
scroll to position [138, 155]
click at [152, 223] on span "Epic Construction - DFW" at bounding box center [161, 228] width 79 height 10
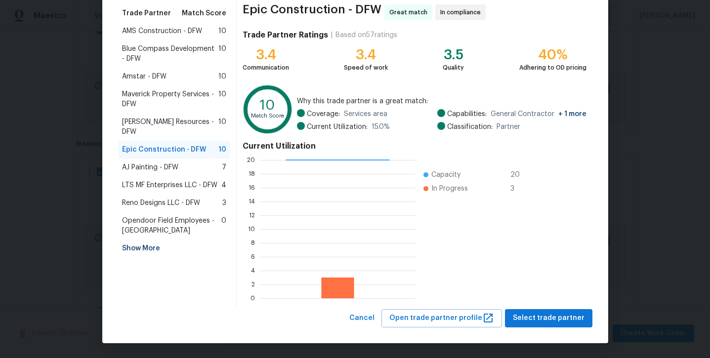
scroll to position [78, 0]
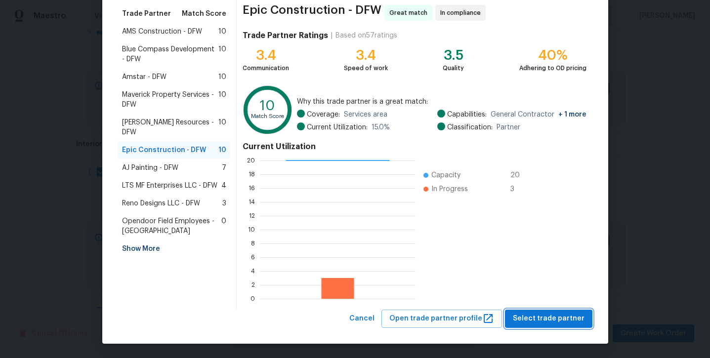
click at [540, 321] on span "Select trade partner" at bounding box center [549, 319] width 72 height 12
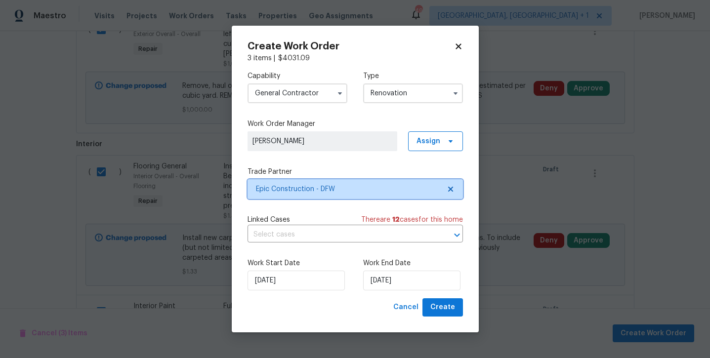
scroll to position [0, 0]
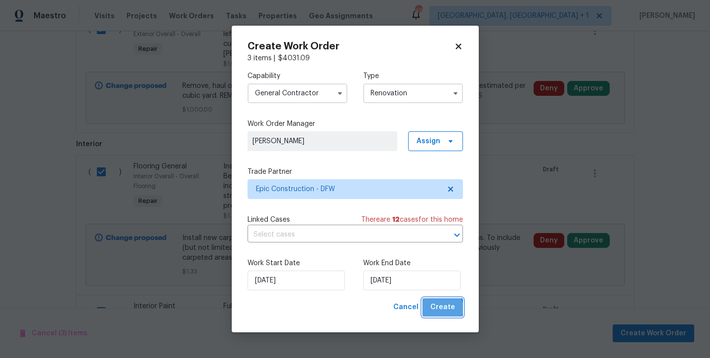
click at [443, 309] on span "Create" at bounding box center [442, 307] width 25 height 12
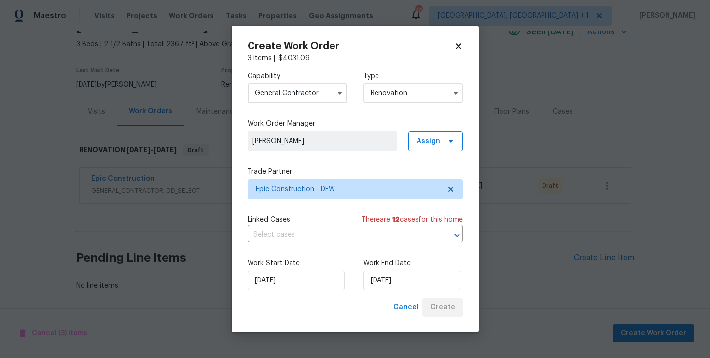
scroll to position [52, 0]
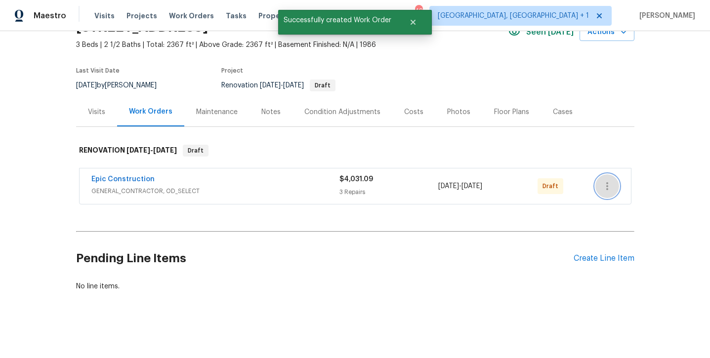
click at [597, 185] on button "button" at bounding box center [607, 186] width 24 height 24
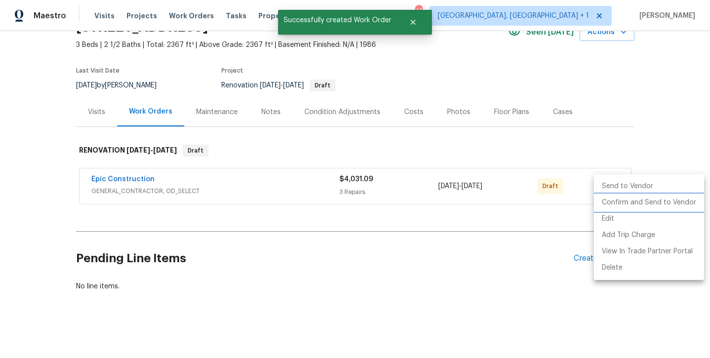
click at [609, 196] on li "Confirm and Send to Vendor" at bounding box center [649, 203] width 110 height 16
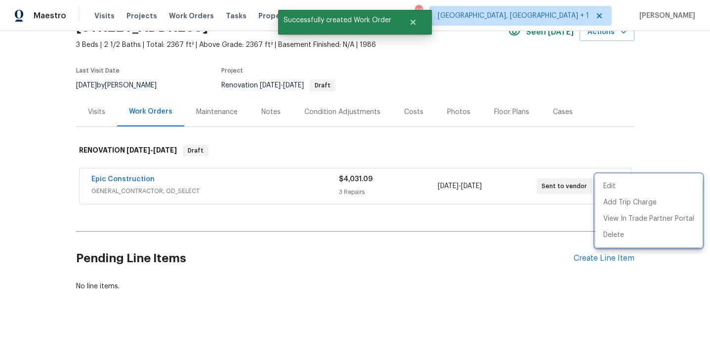
click at [263, 211] on div at bounding box center [355, 179] width 710 height 358
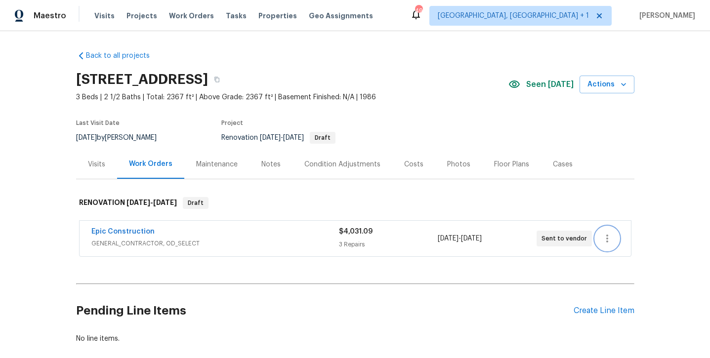
scroll to position [0, 0]
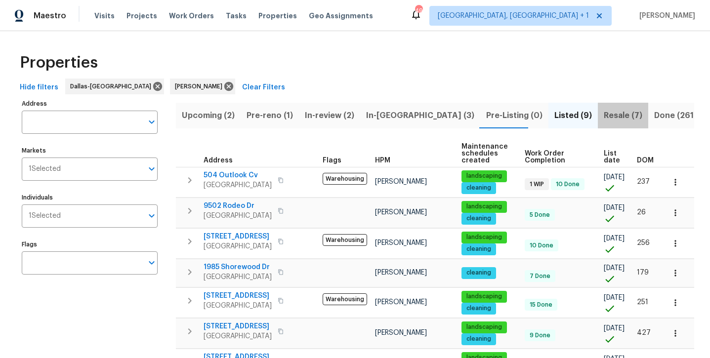
click at [604, 117] on span "Resale (7)" at bounding box center [623, 116] width 39 height 14
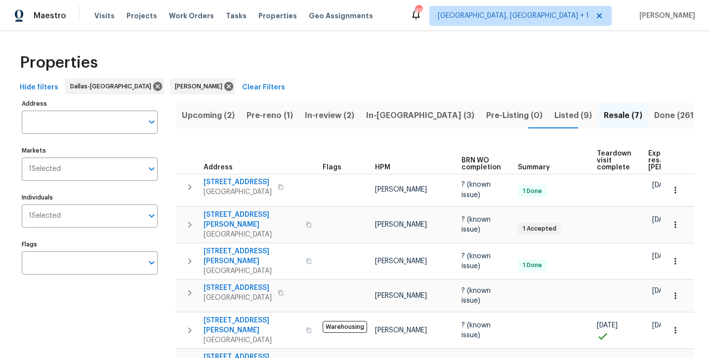
click at [383, 116] on span "In-[GEOGRAPHIC_DATA] (3)" at bounding box center [420, 116] width 108 height 14
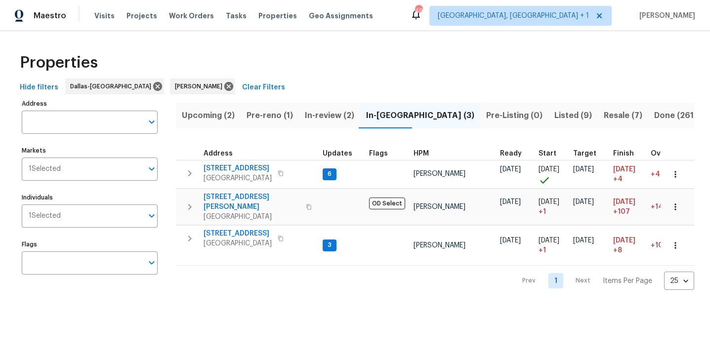
click at [324, 111] on span "In-review (2)" at bounding box center [329, 116] width 49 height 14
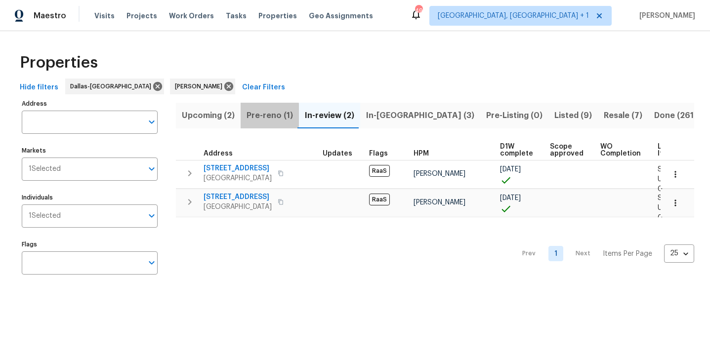
click at [267, 115] on span "Pre-reno (1)" at bounding box center [270, 116] width 46 height 14
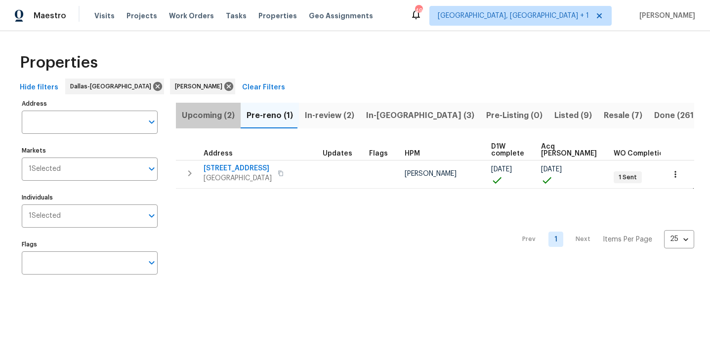
click at [212, 116] on span "Upcoming (2)" at bounding box center [208, 116] width 53 height 14
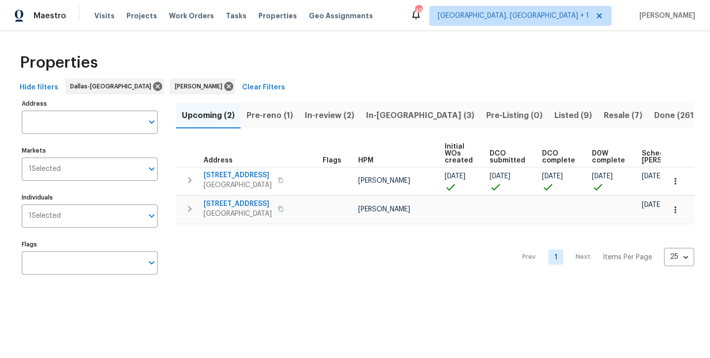
click at [270, 118] on span "Pre-reno (1)" at bounding box center [270, 116] width 46 height 14
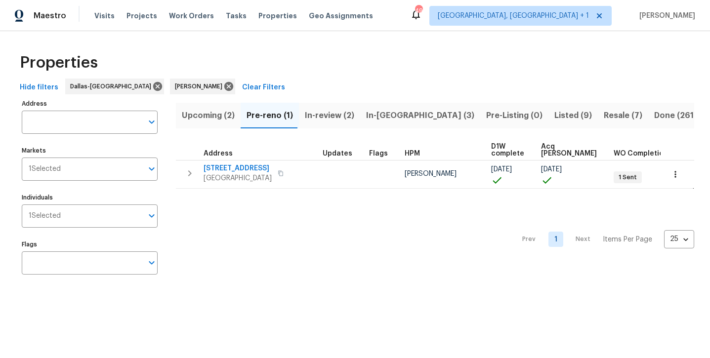
click at [386, 115] on span "In-reno (3)" at bounding box center [420, 116] width 108 height 14
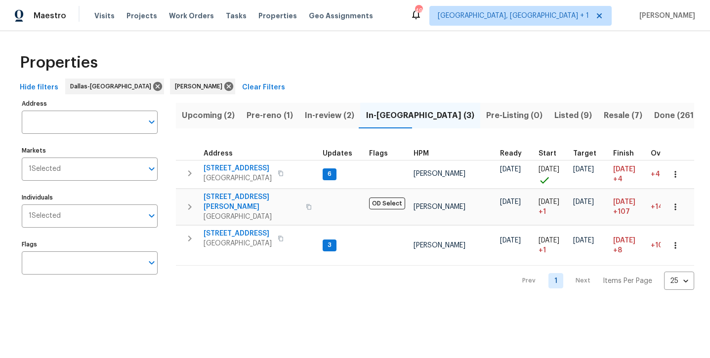
click at [554, 120] on span "Listed (9)" at bounding box center [573, 116] width 38 height 14
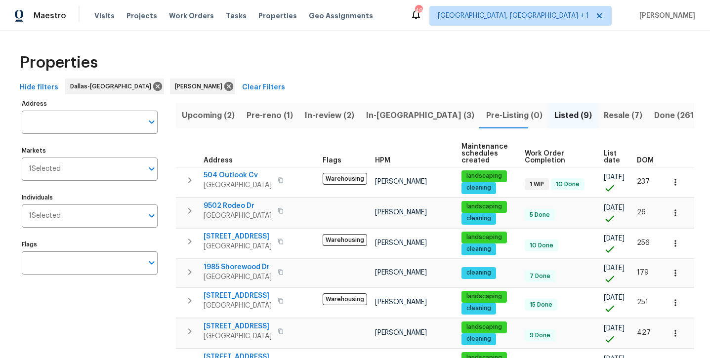
click at [604, 121] on span "Resale (7)" at bounding box center [623, 116] width 39 height 14
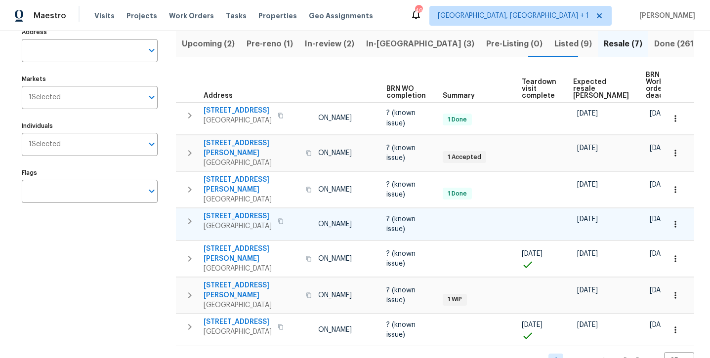
scroll to position [0, 45]
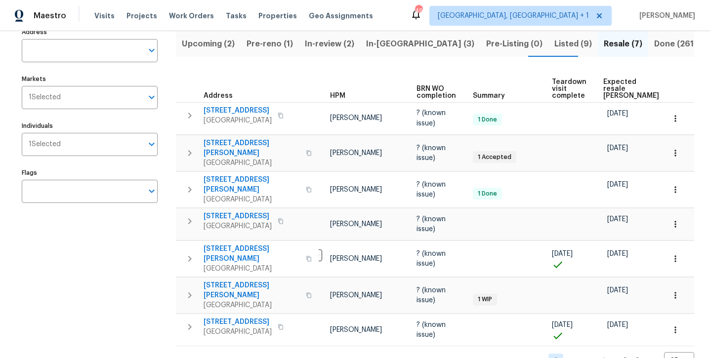
click at [554, 46] on span "Listed (9)" at bounding box center [573, 44] width 38 height 14
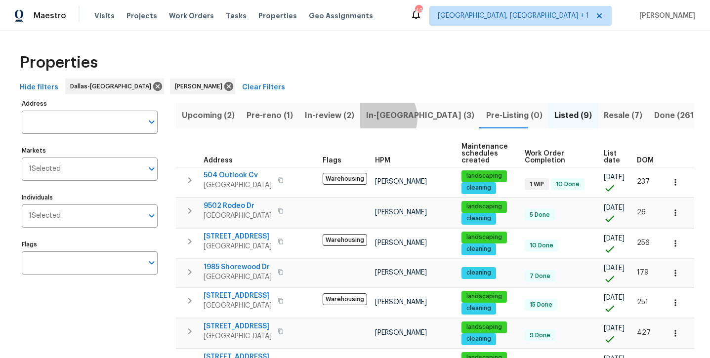
click at [378, 118] on span "In-reno (3)" at bounding box center [420, 116] width 108 height 14
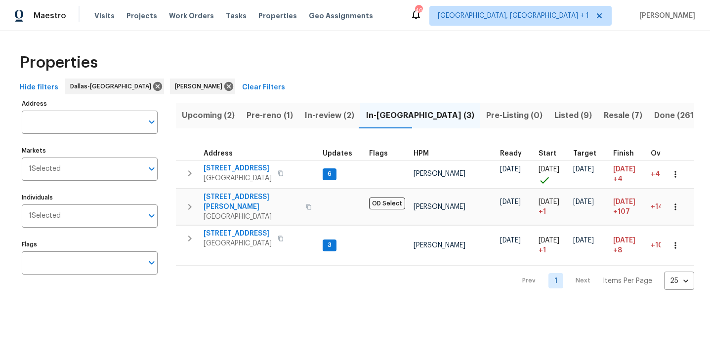
click at [554, 117] on span "Listed (9)" at bounding box center [573, 116] width 38 height 14
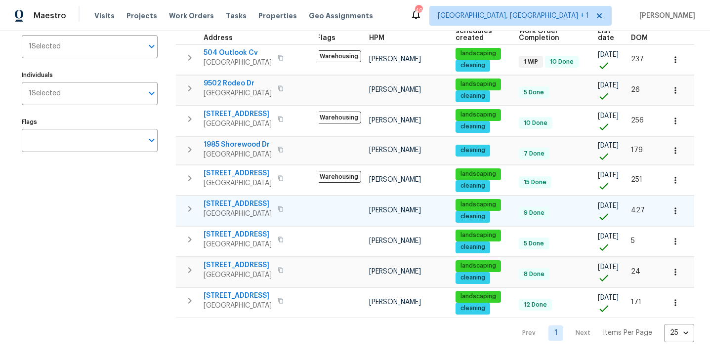
scroll to position [122, 0]
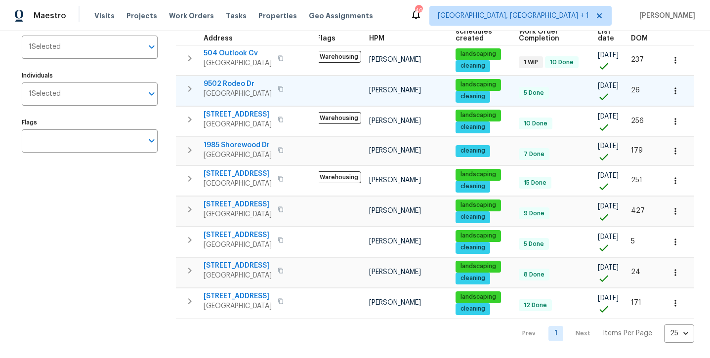
click at [224, 84] on span "9502 Rodeo Dr" at bounding box center [238, 84] width 68 height 10
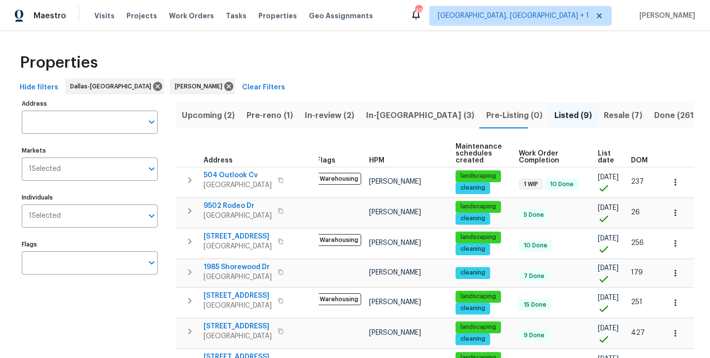
scroll to position [0, 0]
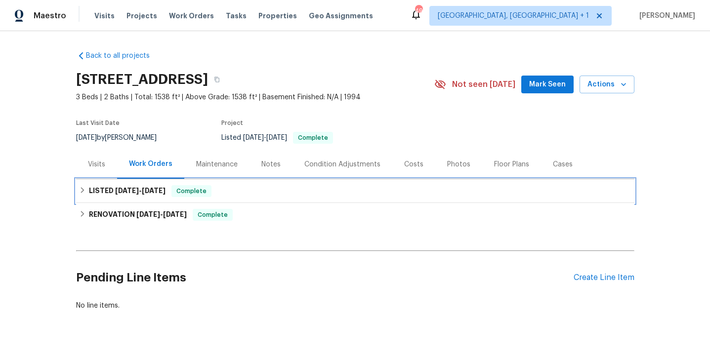
click at [150, 191] on span "[DATE]" at bounding box center [154, 190] width 24 height 7
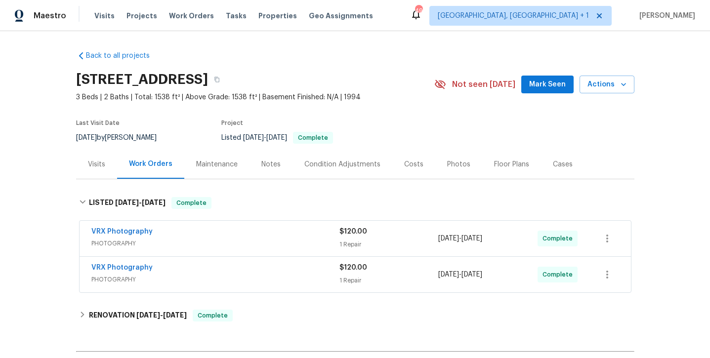
click at [274, 164] on div "Notes" at bounding box center [270, 165] width 19 height 10
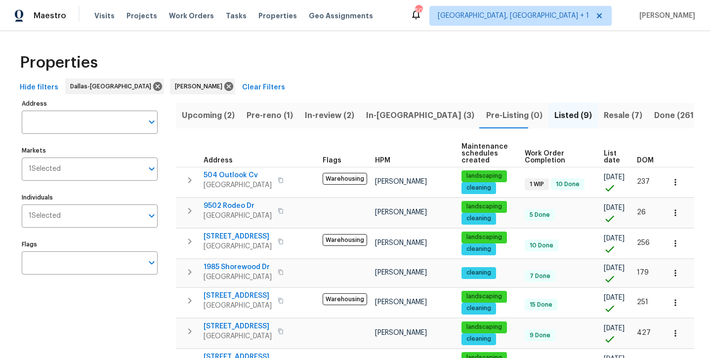
click at [397, 116] on span "In-[GEOGRAPHIC_DATA] (3)" at bounding box center [420, 116] width 108 height 14
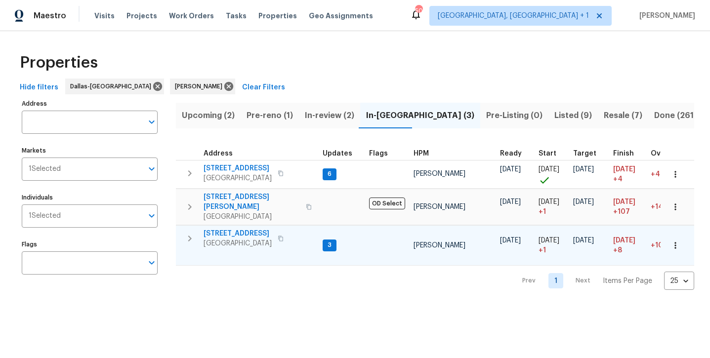
click at [220, 229] on span "[STREET_ADDRESS]" at bounding box center [238, 234] width 68 height 10
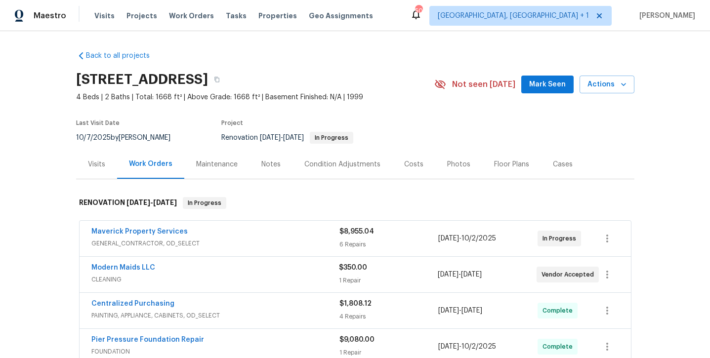
click at [544, 83] on span "Mark Seen" at bounding box center [547, 85] width 37 height 12
click at [276, 166] on div "Notes" at bounding box center [270, 165] width 19 height 10
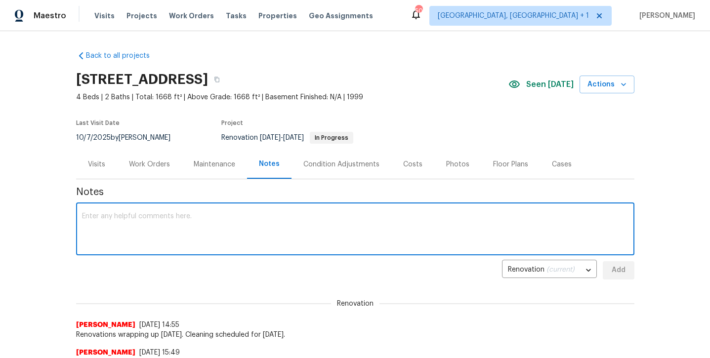
click at [224, 229] on textarea at bounding box center [355, 230] width 546 height 35
type textarea "Cleaning was [DATE]. SETUP/ LISTING PHOTOS planned here [DATE]."
click at [612, 274] on span "Add" at bounding box center [619, 270] width 16 height 12
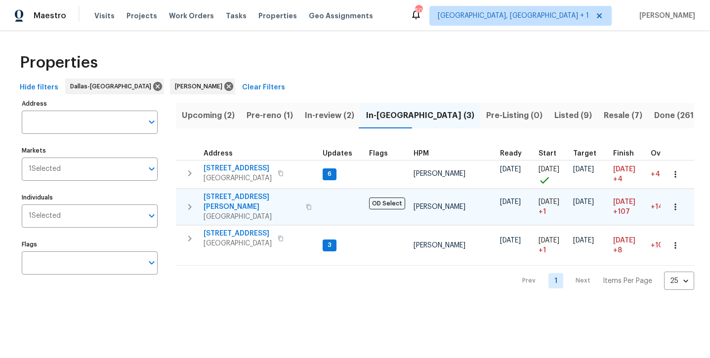
click at [250, 199] on span "[STREET_ADDRESS][PERSON_NAME]" at bounding box center [252, 202] width 96 height 20
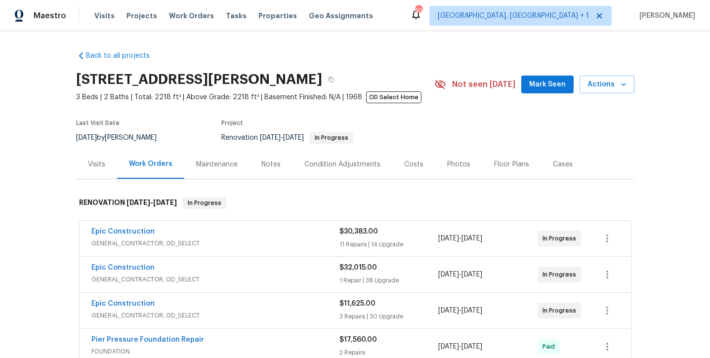
click at [533, 81] on span "Mark Seen" at bounding box center [547, 85] width 37 height 12
click at [265, 161] on div "Notes" at bounding box center [270, 165] width 19 height 10
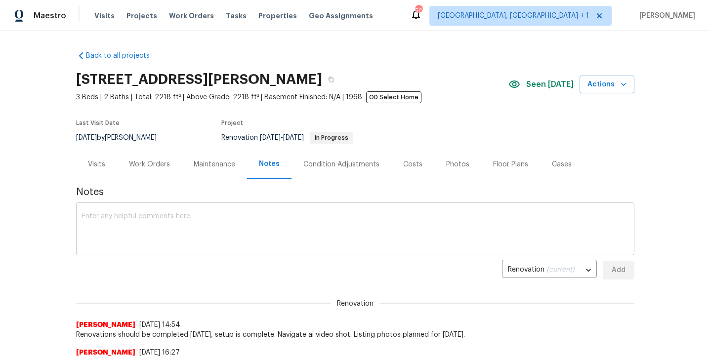
click at [228, 253] on div "x ​" at bounding box center [355, 230] width 558 height 50
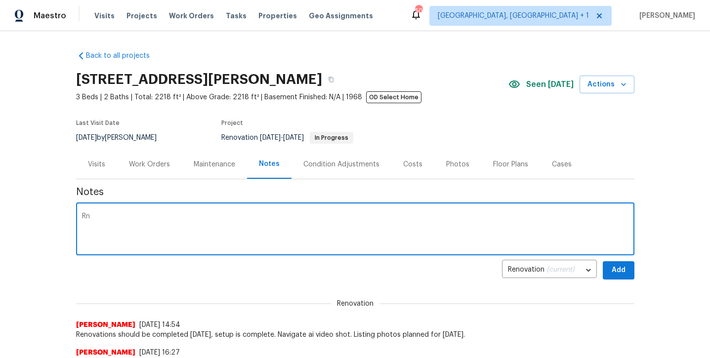
type textarea "R"
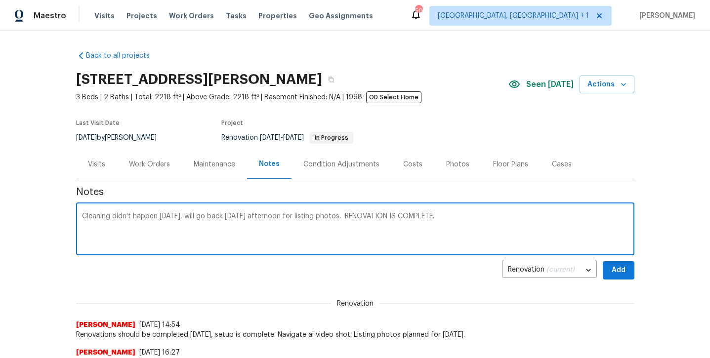
type textarea "Cleaning didn't happen [DATE], will go back [DATE] afternoon for listing photos…"
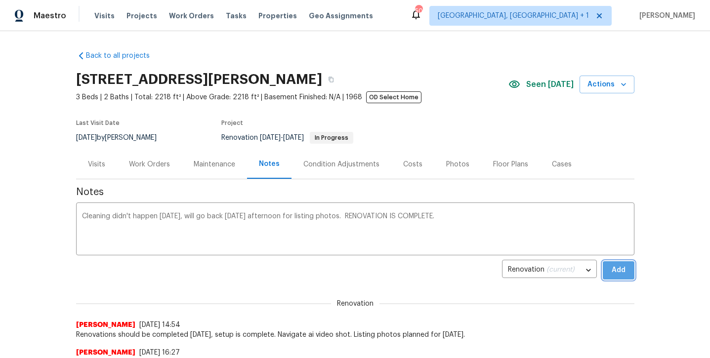
click at [618, 275] on span "Add" at bounding box center [619, 270] width 16 height 12
